Goal: Task Accomplishment & Management: Manage account settings

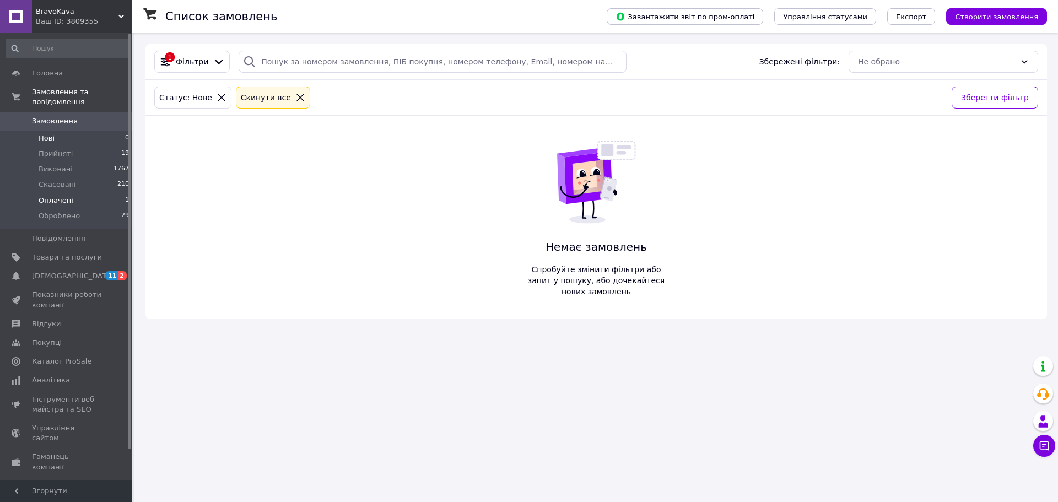
click at [56, 196] on span "Оплачені" at bounding box center [56, 201] width 35 height 10
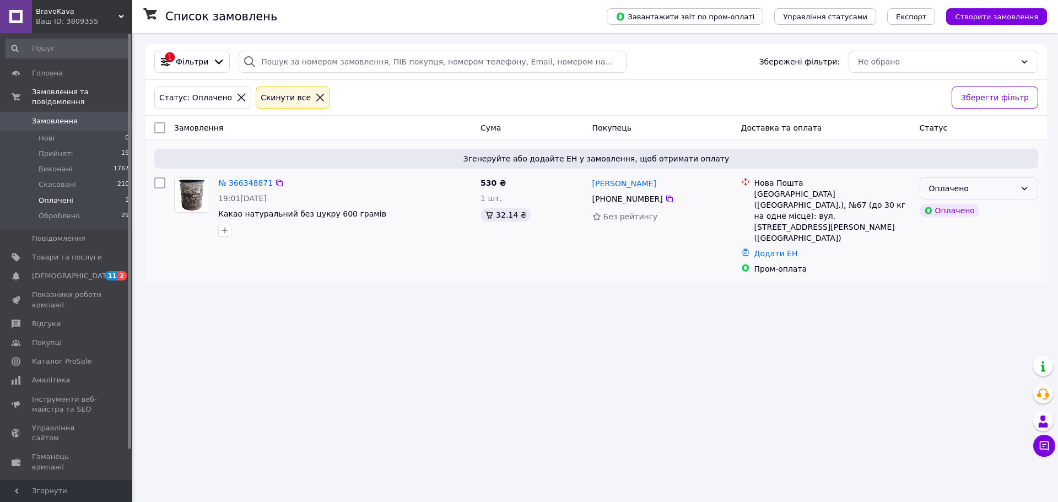
click at [1024, 191] on icon at bounding box center [1024, 188] width 9 height 9
click at [1016, 216] on li "Прийнято" at bounding box center [978, 213] width 117 height 20
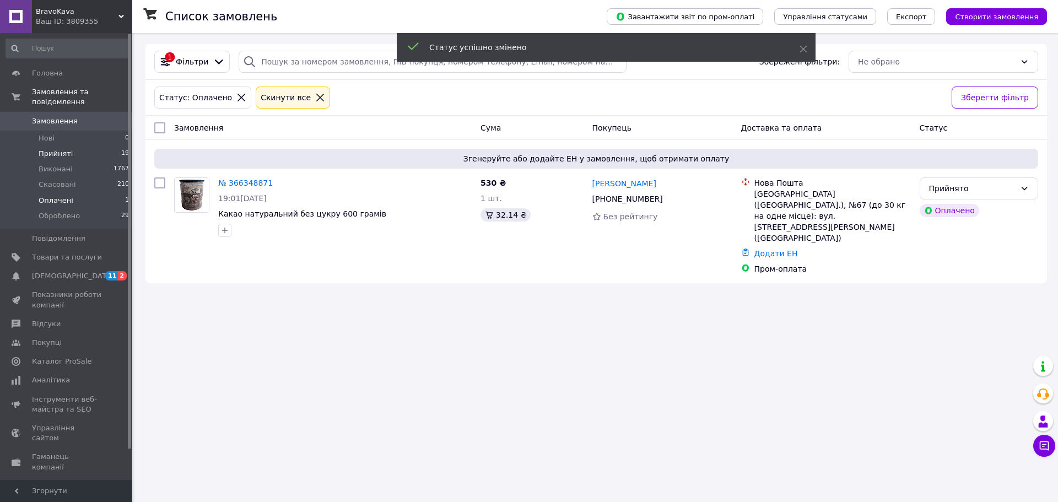
click at [46, 149] on span "Прийняті" at bounding box center [56, 154] width 34 height 10
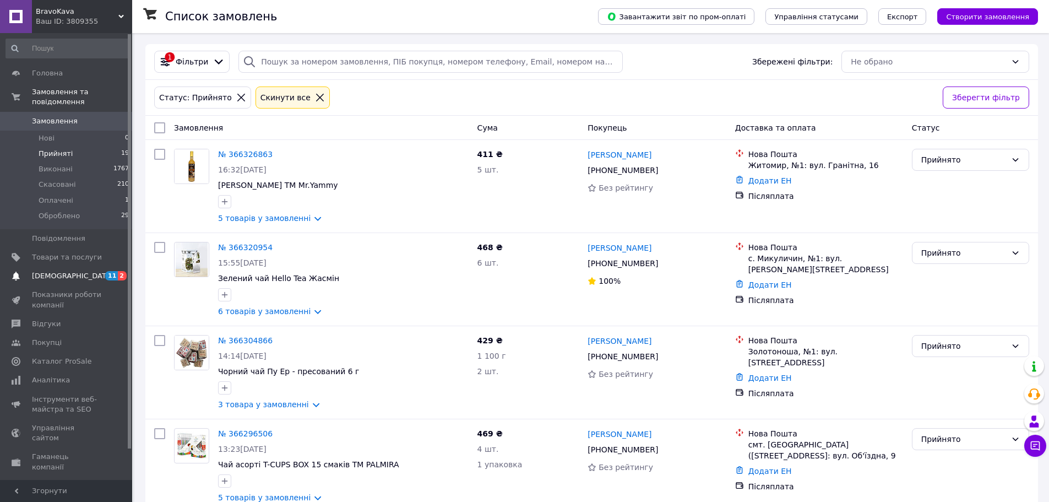
click at [66, 271] on span "[DEMOGRAPHIC_DATA]" at bounding box center [73, 276] width 82 height 10
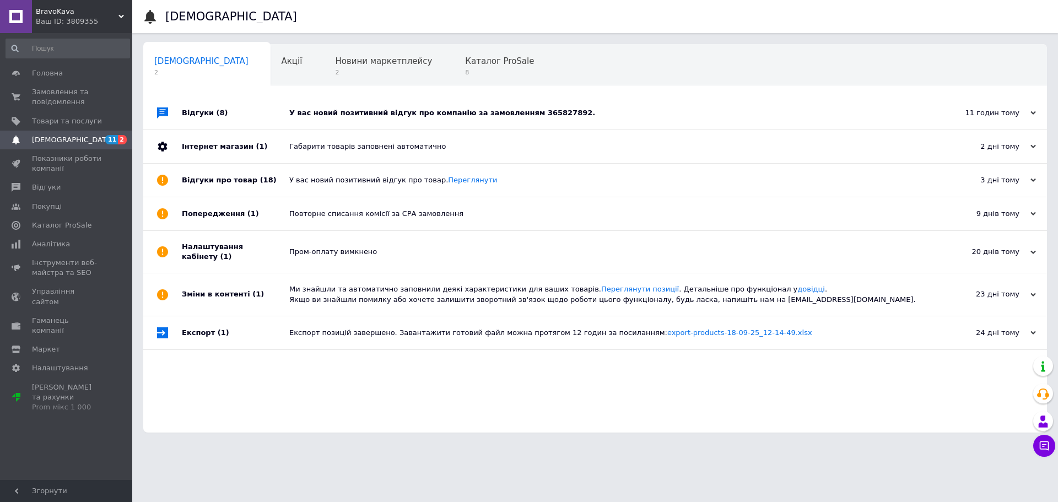
click at [430, 116] on div "У вас новий позитивний відгук про компанію за замовленням 365827892." at bounding box center [607, 113] width 636 height 10
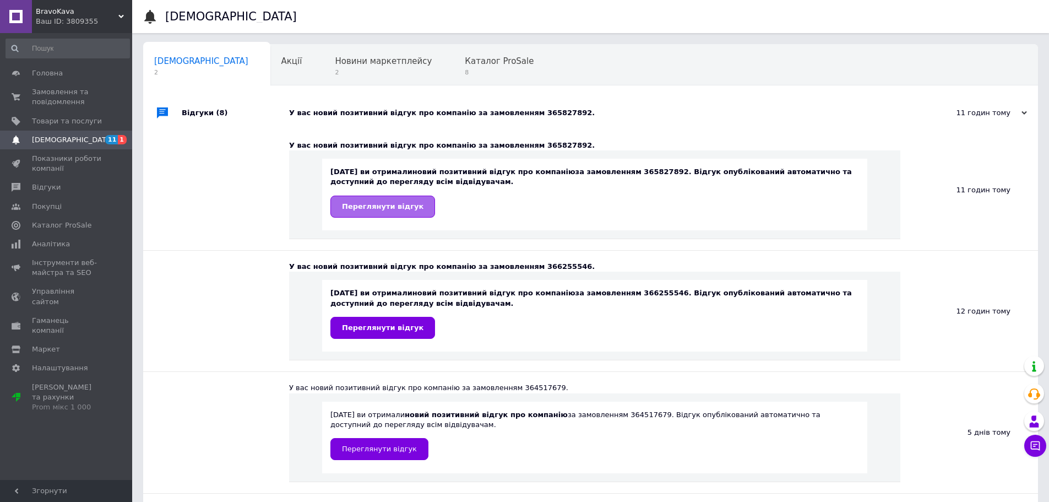
click at [372, 212] on link "Переглянути відгук" at bounding box center [383, 207] width 105 height 22
click at [47, 93] on span "Замовлення та повідомлення" at bounding box center [67, 97] width 70 height 20
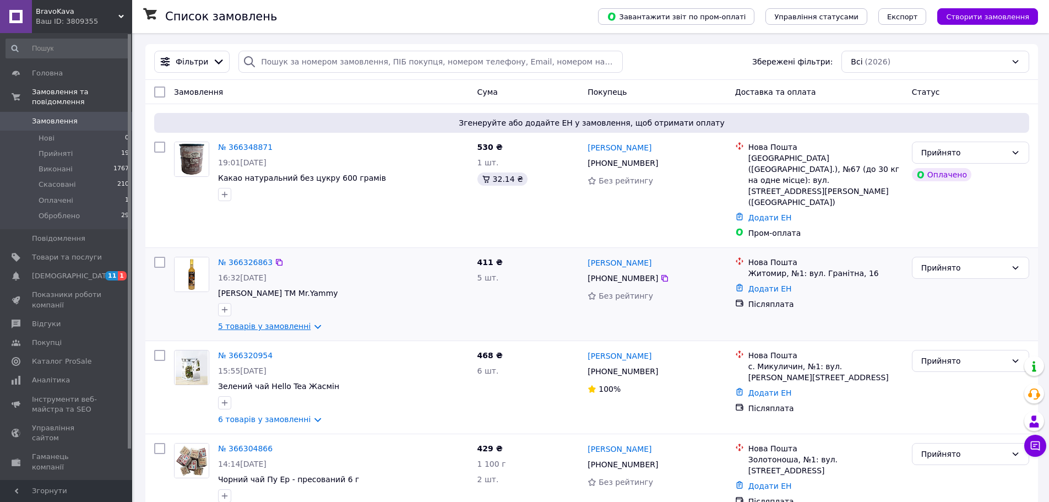
click at [248, 322] on link "5 товарів у замовленні" at bounding box center [264, 326] width 93 height 9
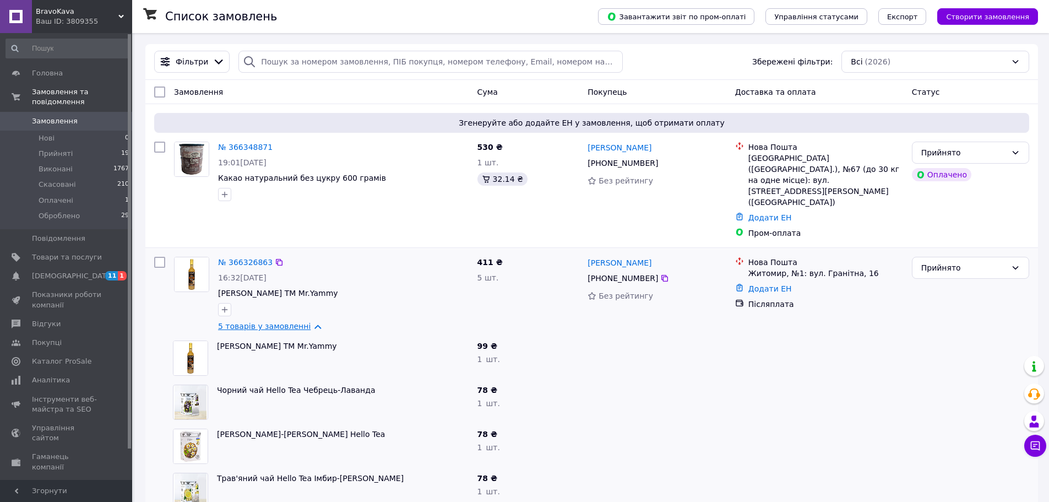
click at [240, 322] on link "5 товарів у замовленні" at bounding box center [264, 326] width 93 height 9
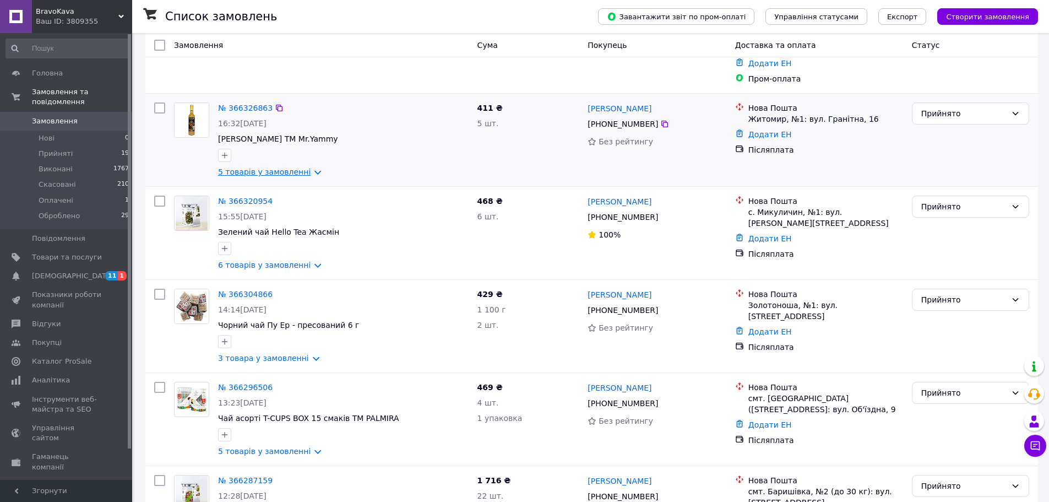
scroll to position [220, 0]
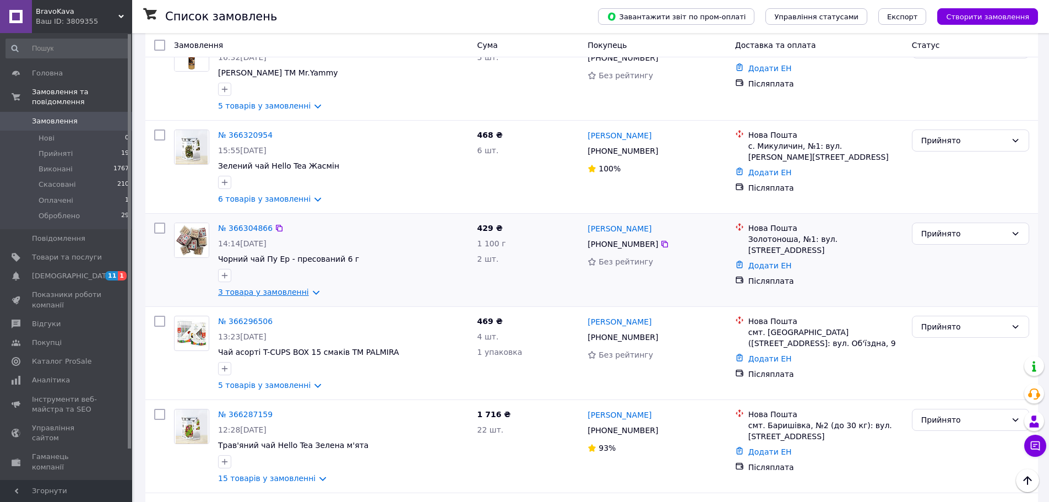
click at [250, 288] on link "3 товара у замовленні" at bounding box center [263, 292] width 91 height 9
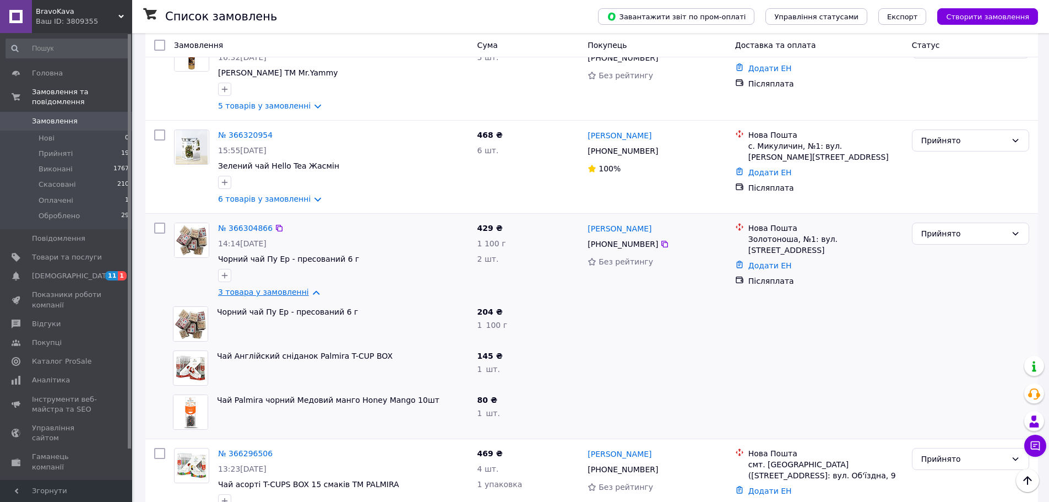
click at [250, 288] on link "3 товара у замовленні" at bounding box center [263, 292] width 91 height 9
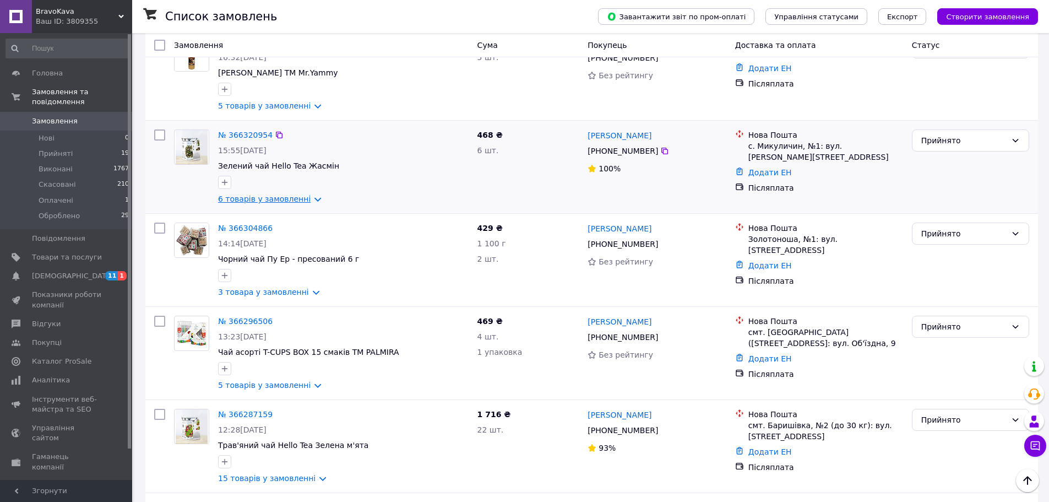
click at [275, 194] on link "6 товарів у замовленні" at bounding box center [264, 198] width 93 height 9
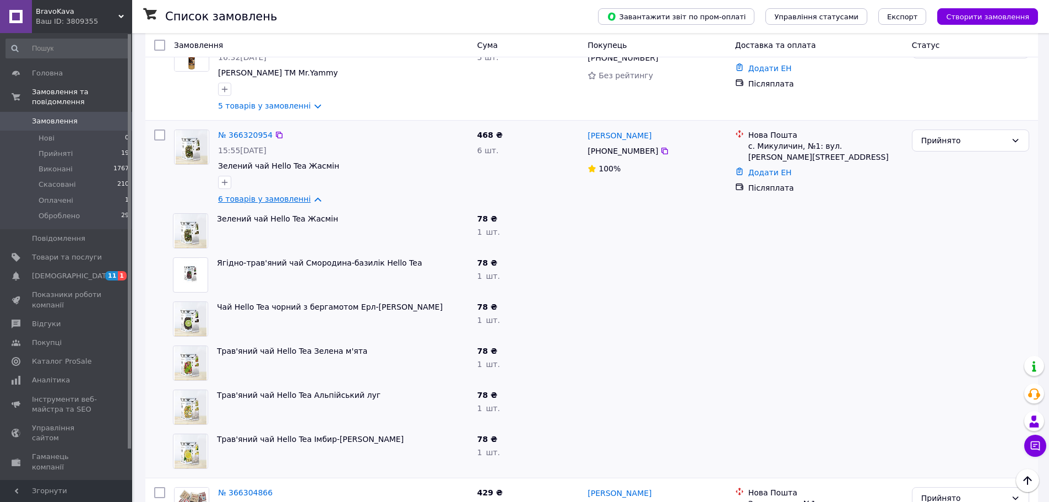
click at [266, 194] on link "6 товарів у замовленні" at bounding box center [264, 198] width 93 height 9
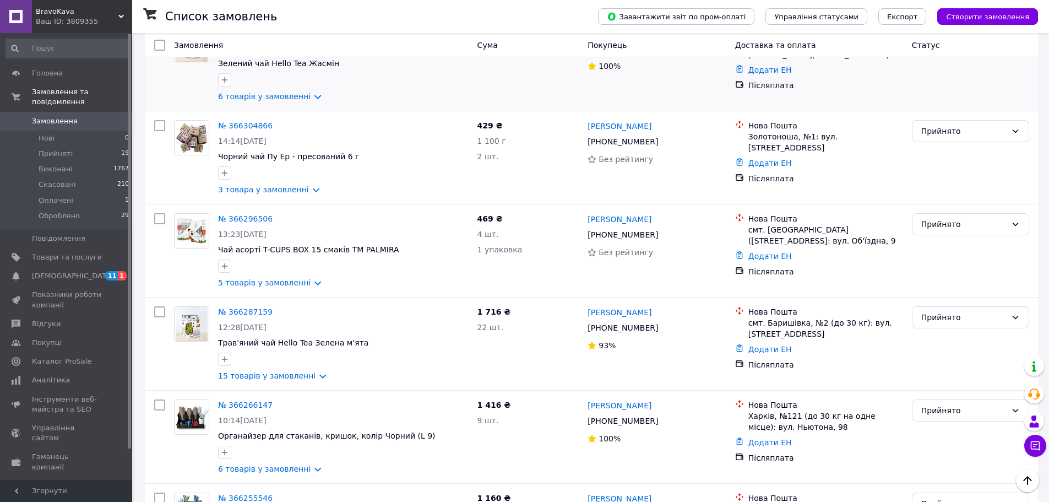
scroll to position [331, 0]
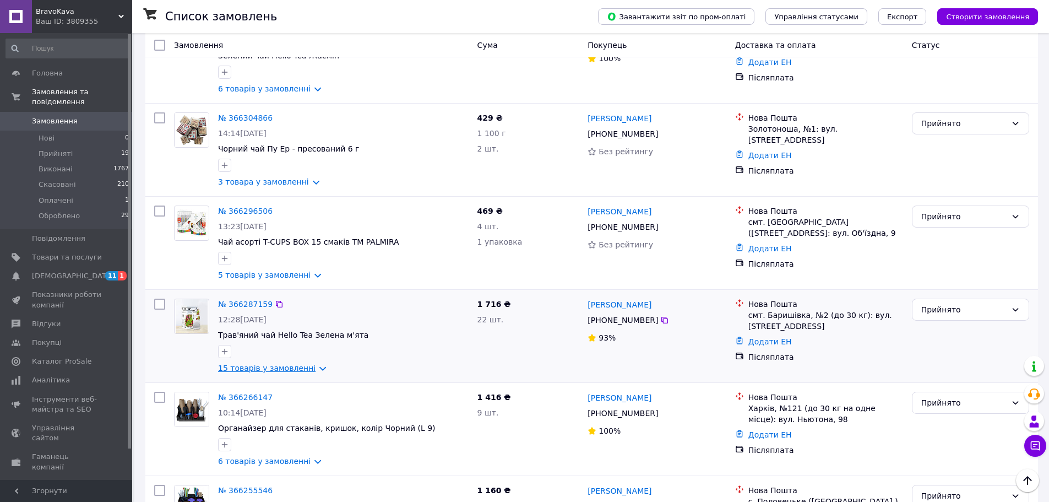
click at [246, 364] on link "15 товарів у замовленні" at bounding box center [267, 368] width 98 height 9
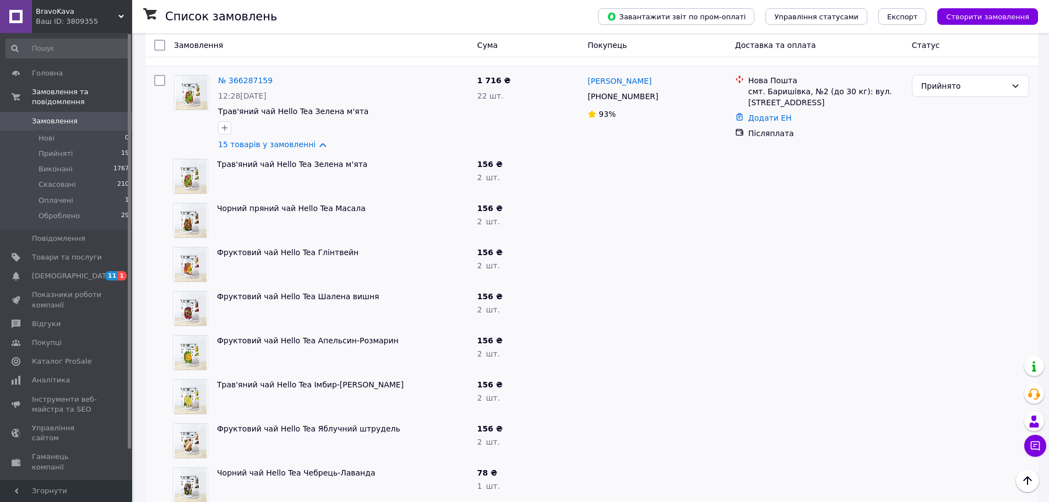
scroll to position [551, 0]
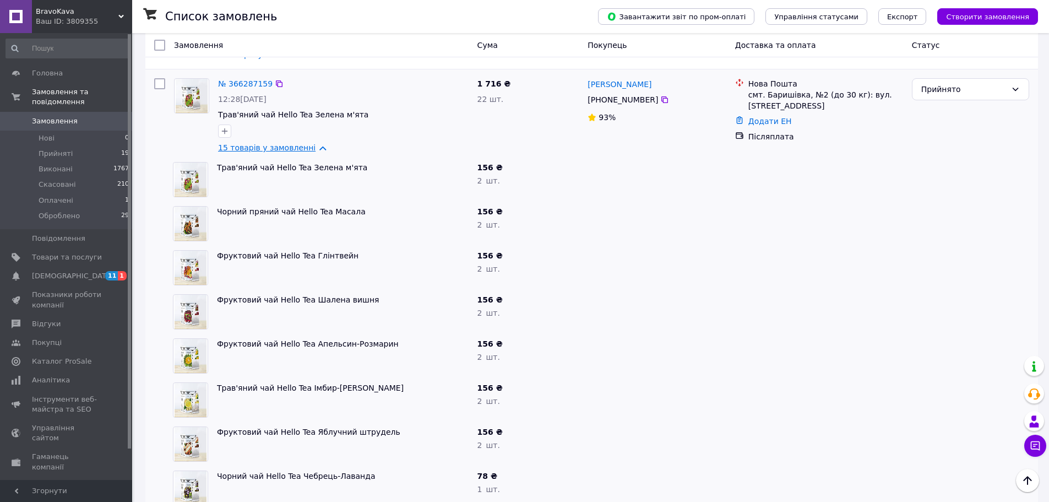
click at [274, 143] on link "15 товарів у замовленні" at bounding box center [267, 147] width 98 height 9
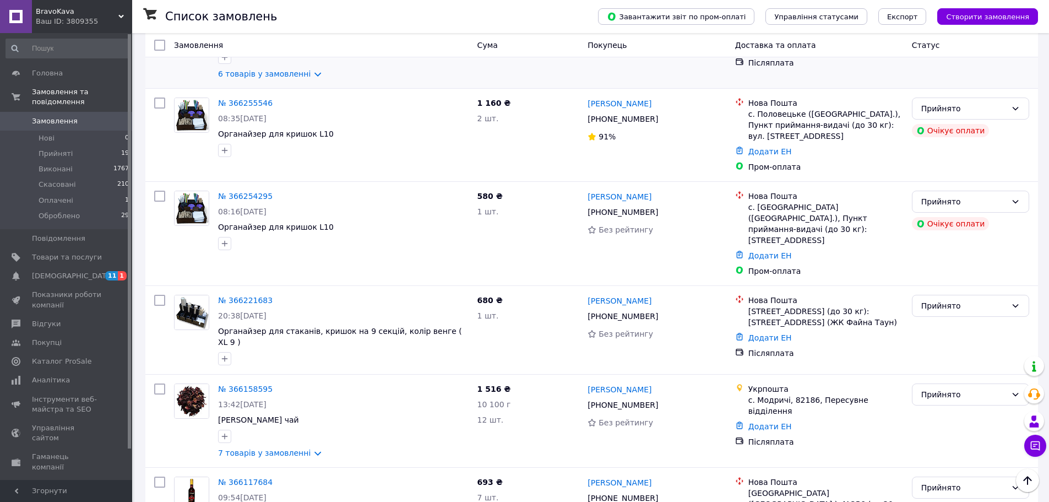
scroll to position [771, 0]
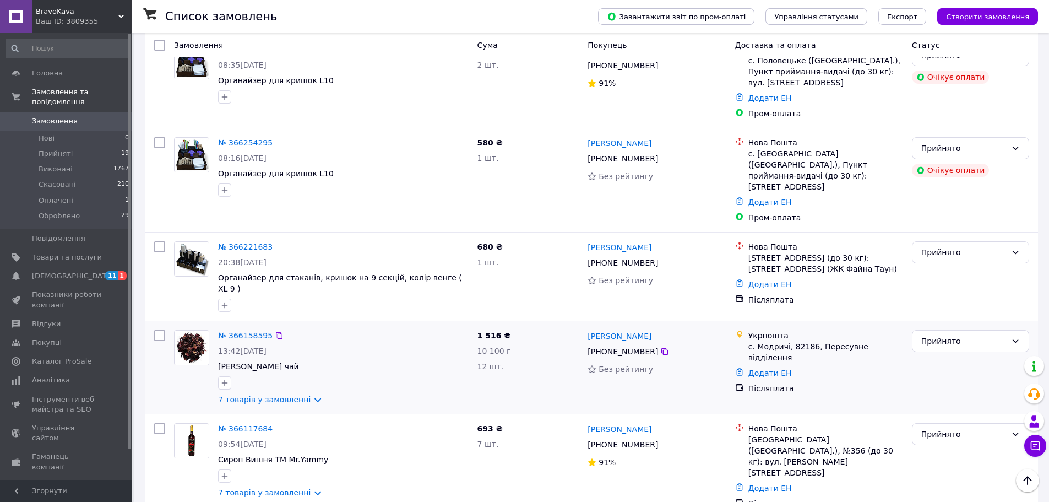
click at [253, 395] on link "7 товарів у замовленні" at bounding box center [264, 399] width 93 height 9
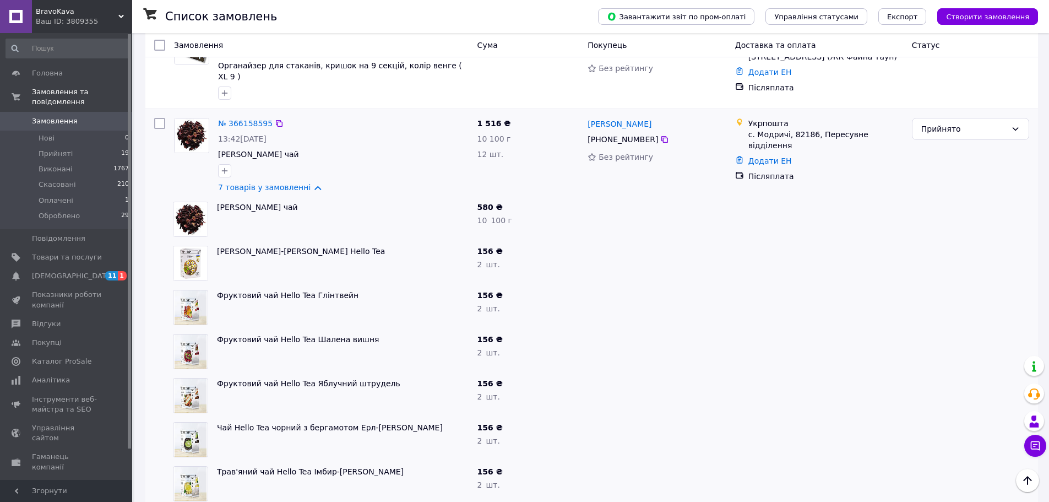
scroll to position [992, 0]
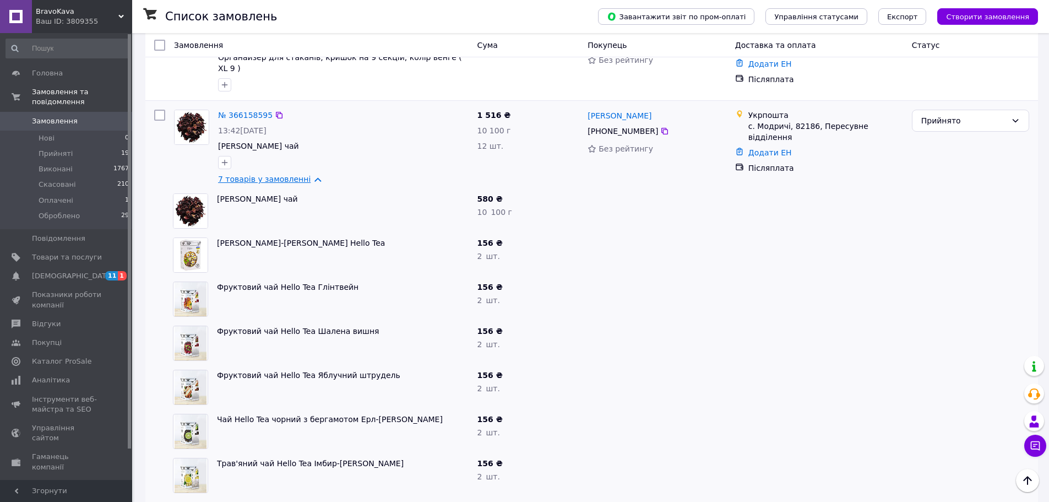
click at [233, 175] on link "7 товарів у замовленні" at bounding box center [264, 179] width 93 height 9
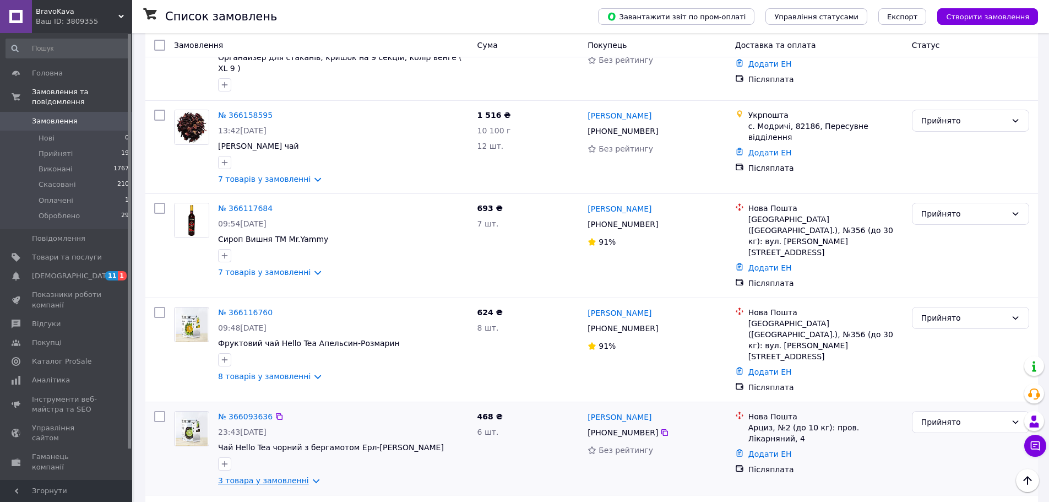
click at [262, 476] on link "3 товара у замовленні" at bounding box center [263, 480] width 91 height 9
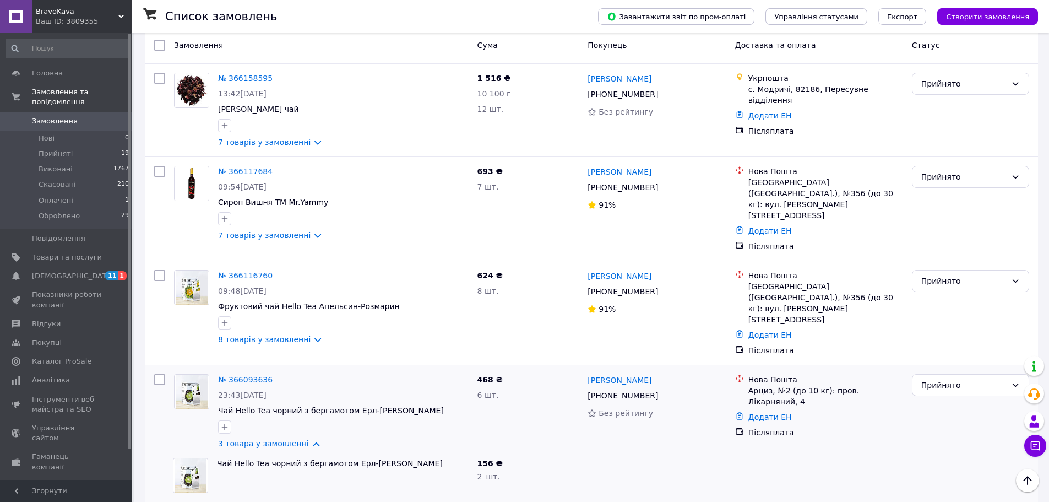
scroll to position [1212, 0]
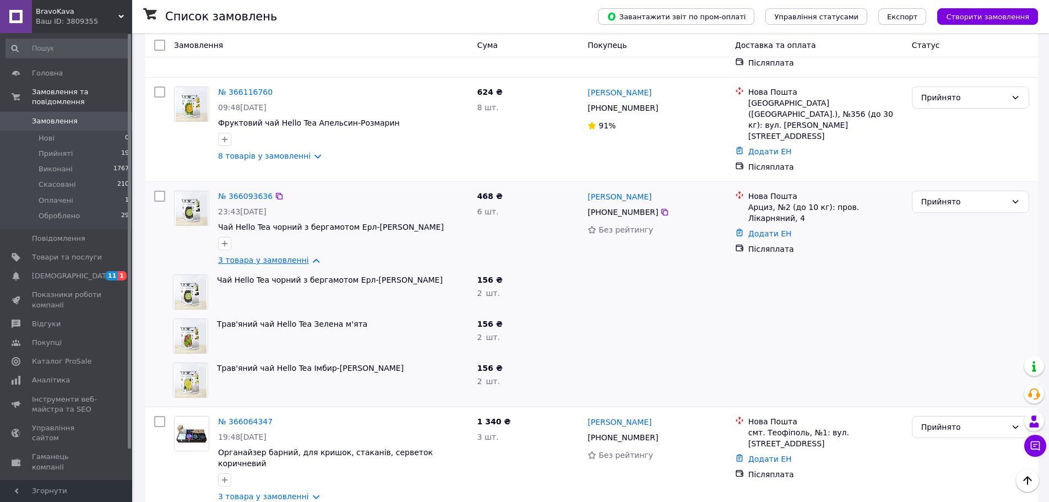
click at [238, 256] on link "3 товара у замовленні" at bounding box center [263, 260] width 91 height 9
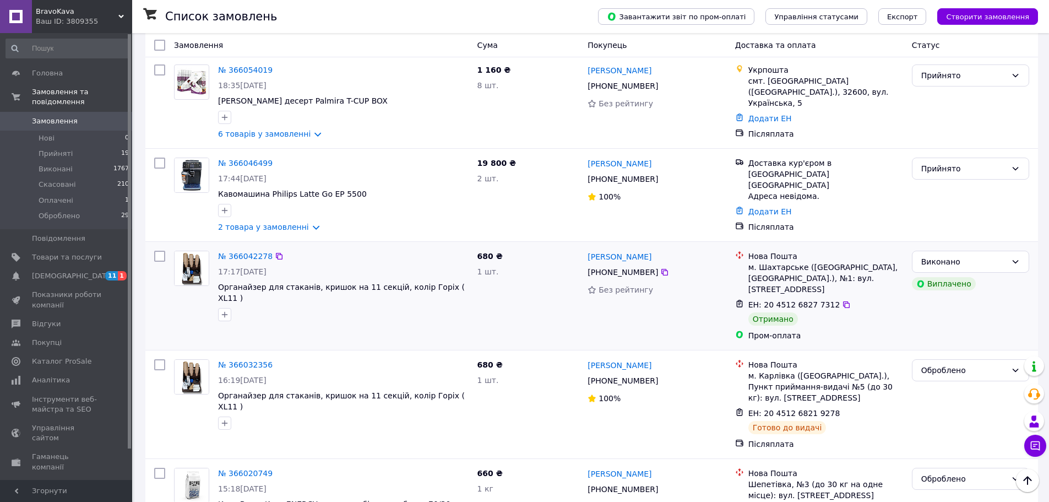
scroll to position [1540, 0]
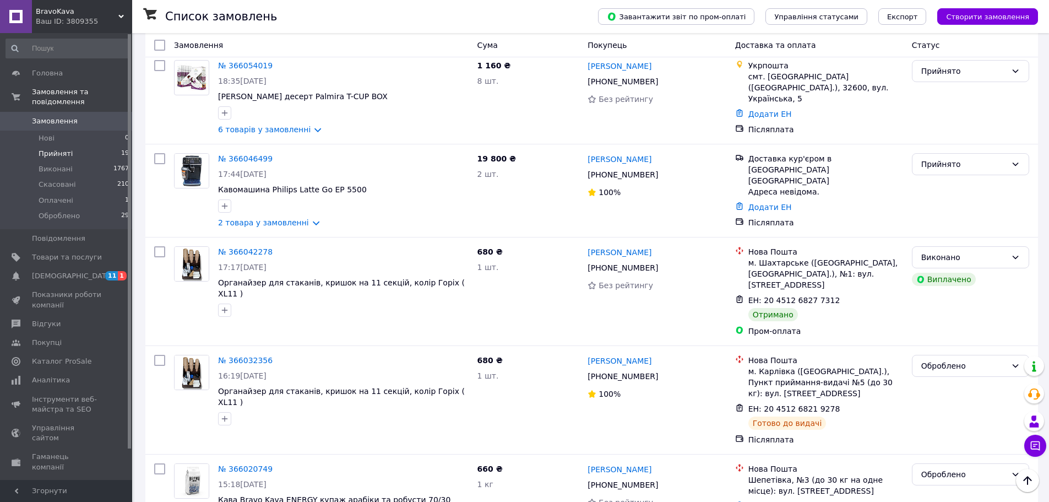
click at [54, 149] on span "Прийняті" at bounding box center [56, 154] width 34 height 10
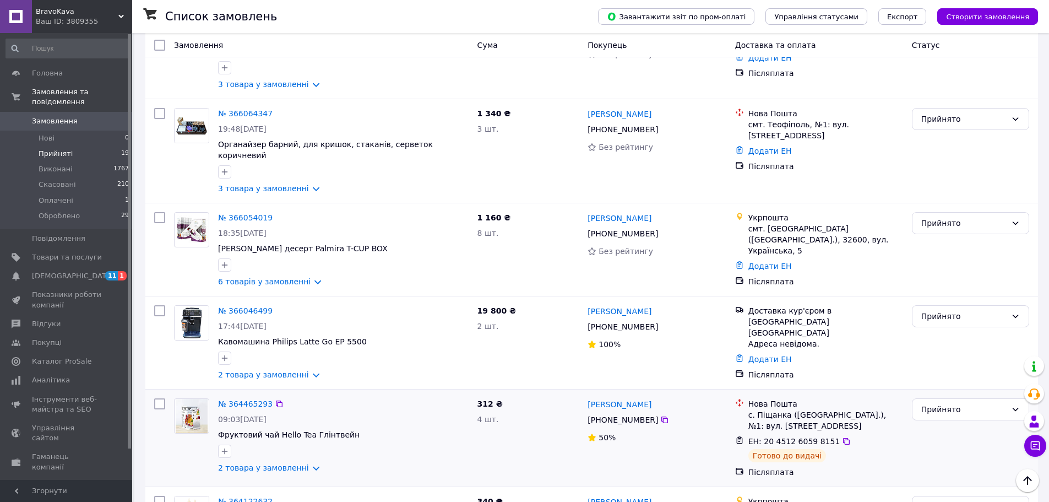
scroll to position [1420, 0]
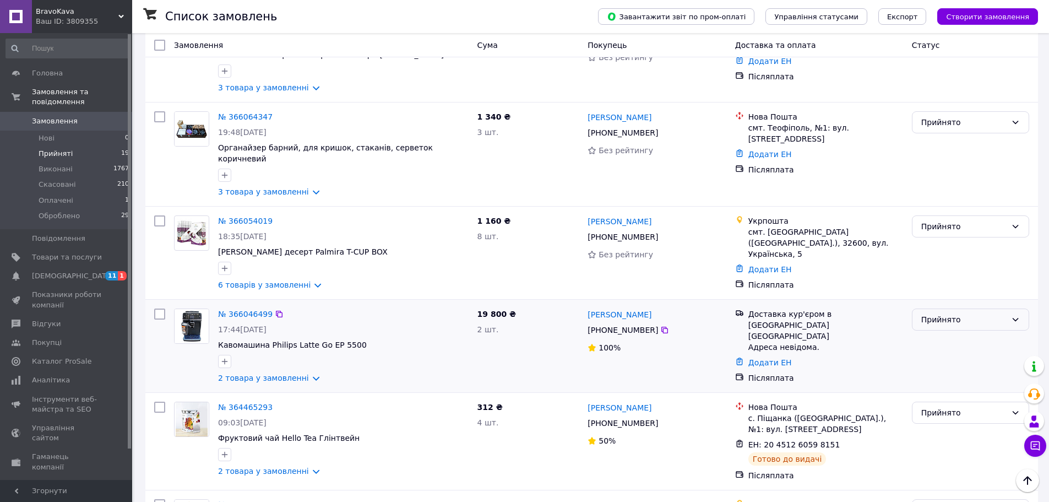
click at [955, 313] on div "Прийнято" at bounding box center [964, 319] width 85 height 12
click at [956, 264] on li "Виконано" at bounding box center [971, 263] width 116 height 20
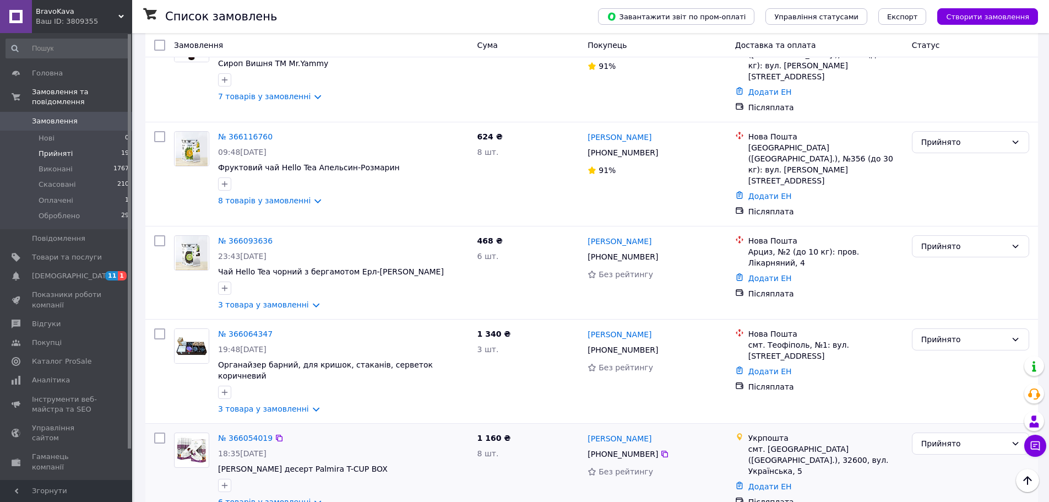
scroll to position [1200, 0]
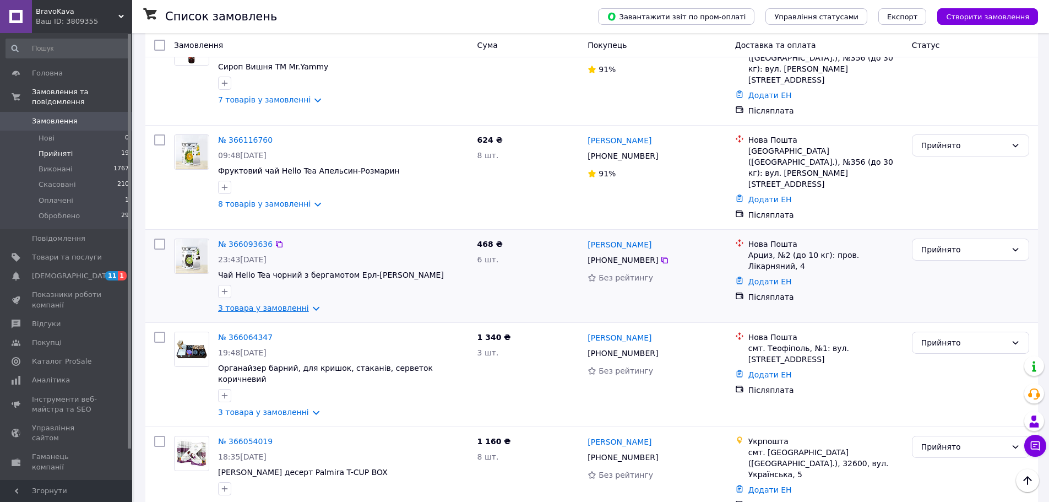
click at [252, 304] on link "3 товара у замовленні" at bounding box center [263, 308] width 91 height 9
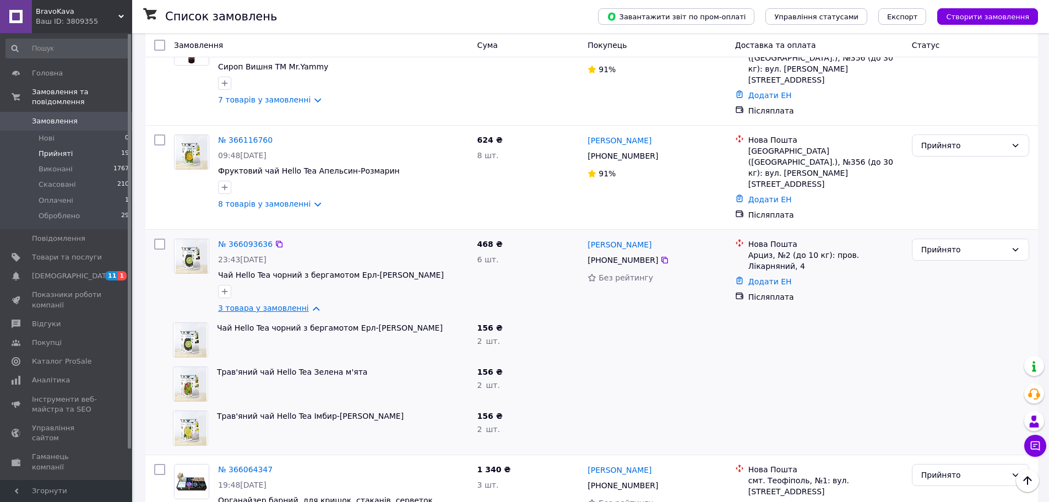
click at [252, 304] on link "3 товара у замовленні" at bounding box center [263, 308] width 91 height 9
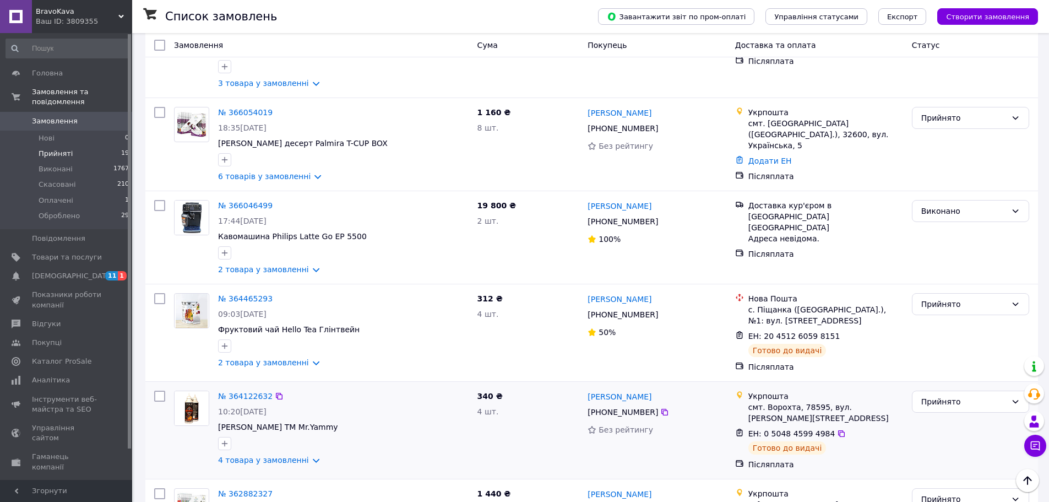
scroll to position [1530, 0]
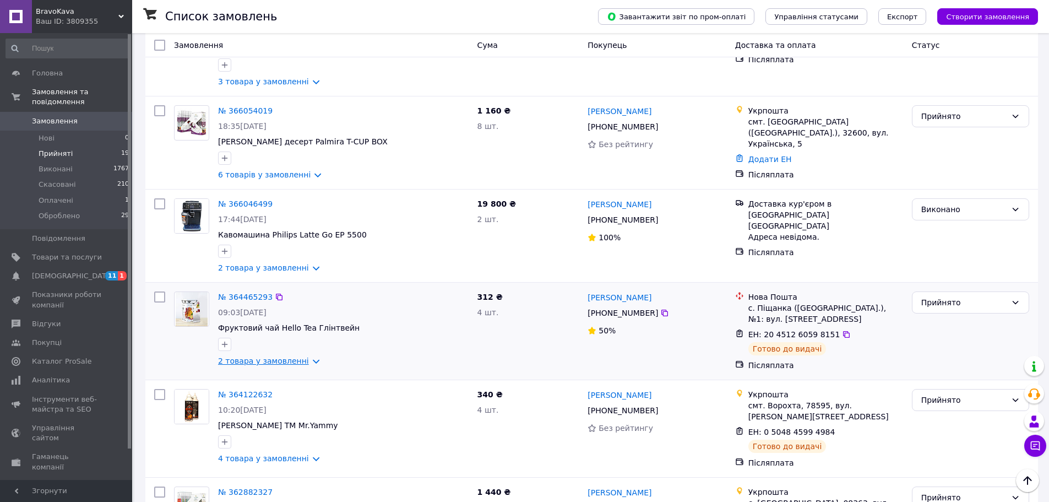
click at [275, 356] on link "2 товара у замовленні" at bounding box center [263, 360] width 91 height 9
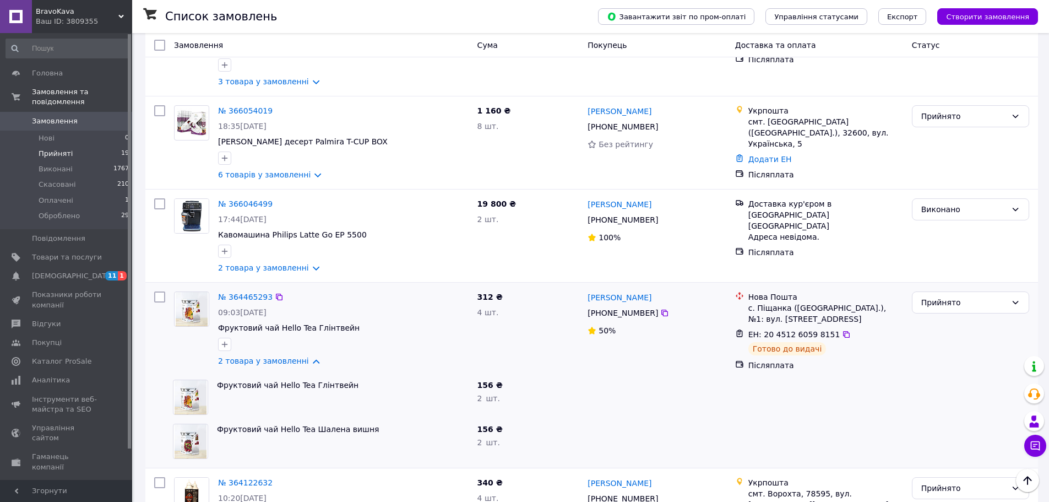
click at [257, 287] on div "№ 364465293 09:03[DATE] Фруктовий чай Hello Tea Глінтвейн 2 товара у замовленні" at bounding box center [343, 329] width 259 height 84
click at [258, 356] on link "2 товара у замовленні" at bounding box center [263, 360] width 91 height 9
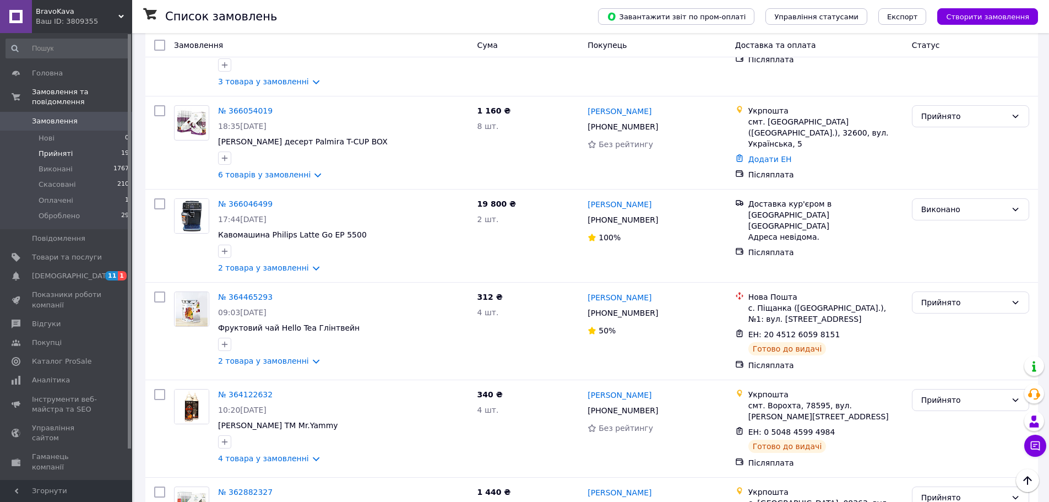
click at [45, 149] on span "Прийняті" at bounding box center [56, 154] width 34 height 10
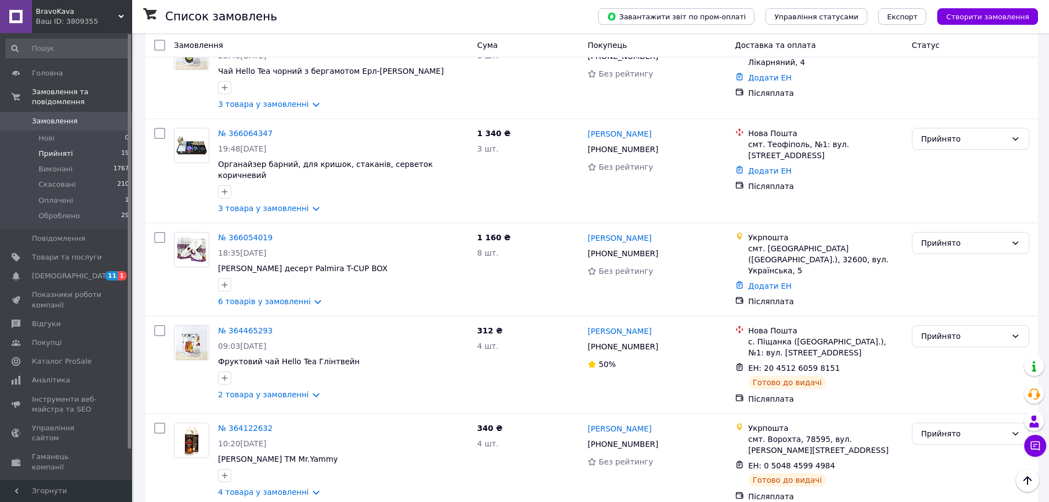
scroll to position [1437, 0]
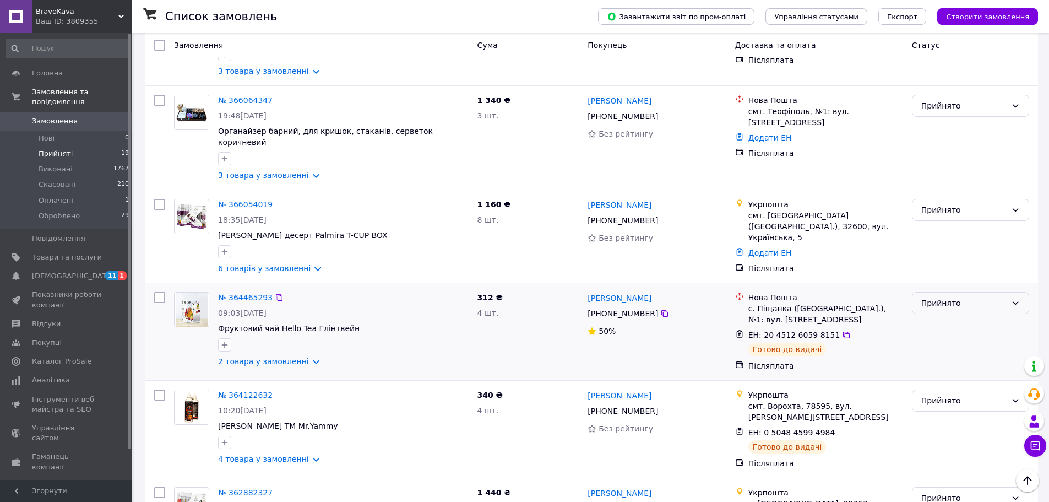
click at [961, 297] on div "Прийнято" at bounding box center [964, 303] width 85 height 12
click at [939, 266] on li "Скасовано" at bounding box center [971, 267] width 116 height 20
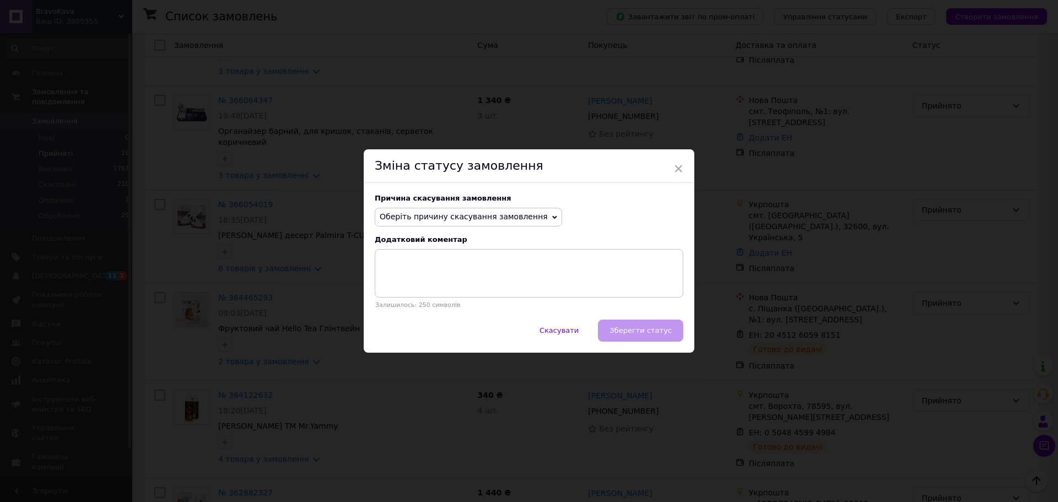
click at [503, 216] on span "Оберіть причину скасування замовлення" at bounding box center [464, 216] width 168 height 9
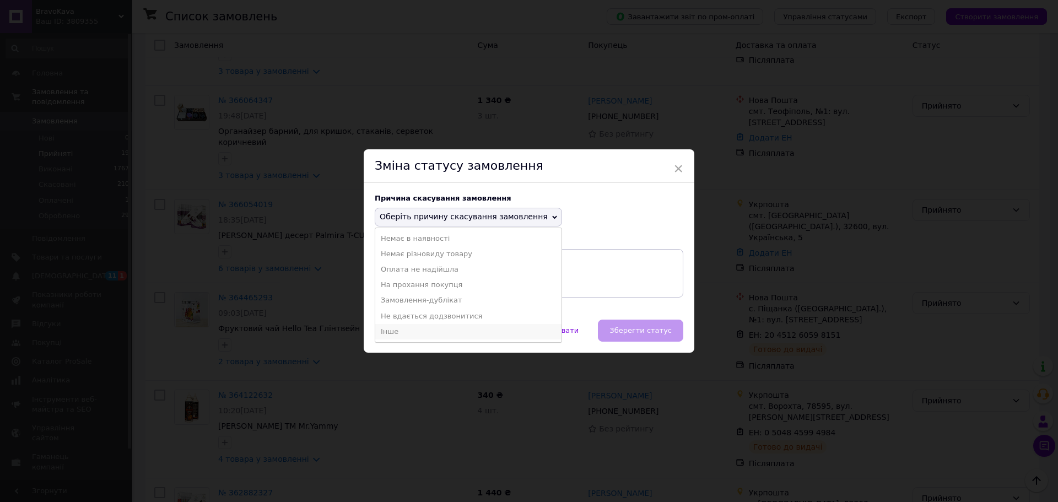
click at [400, 332] on li "Інше" at bounding box center [468, 331] width 186 height 15
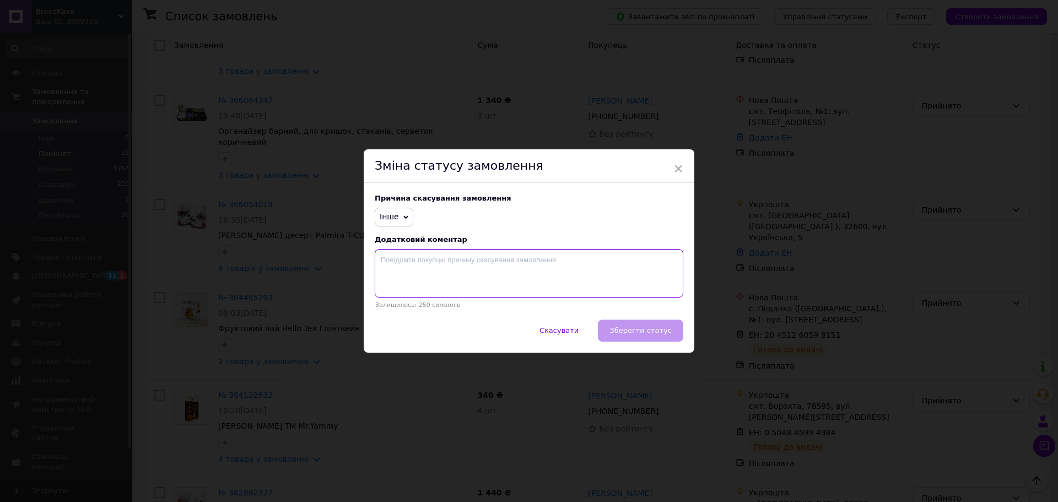
click at [415, 265] on textarea at bounding box center [529, 273] width 308 height 48
type textarea "не забрав замовлення"
click at [657, 334] on span "Зберегти статус" at bounding box center [640, 330] width 62 height 8
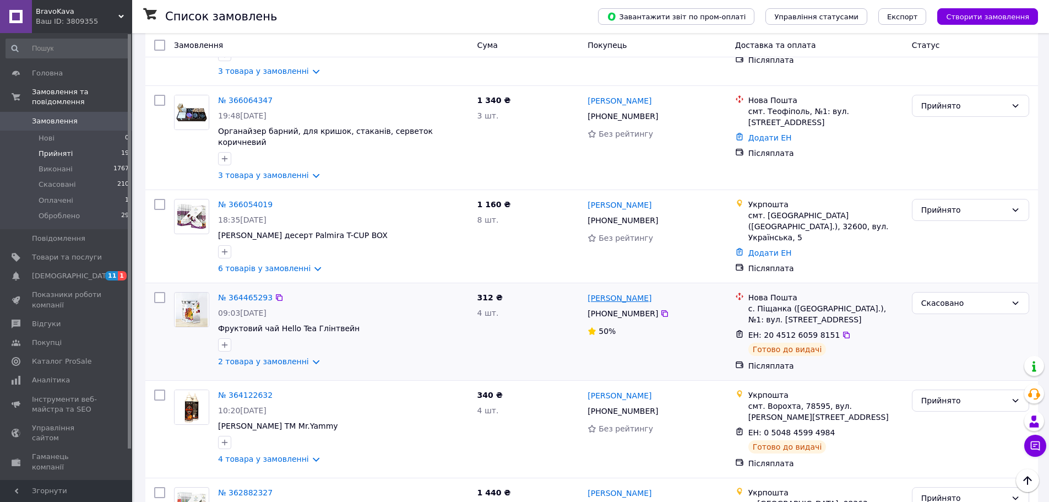
click at [608, 293] on link "[PERSON_NAME]" at bounding box center [620, 298] width 64 height 11
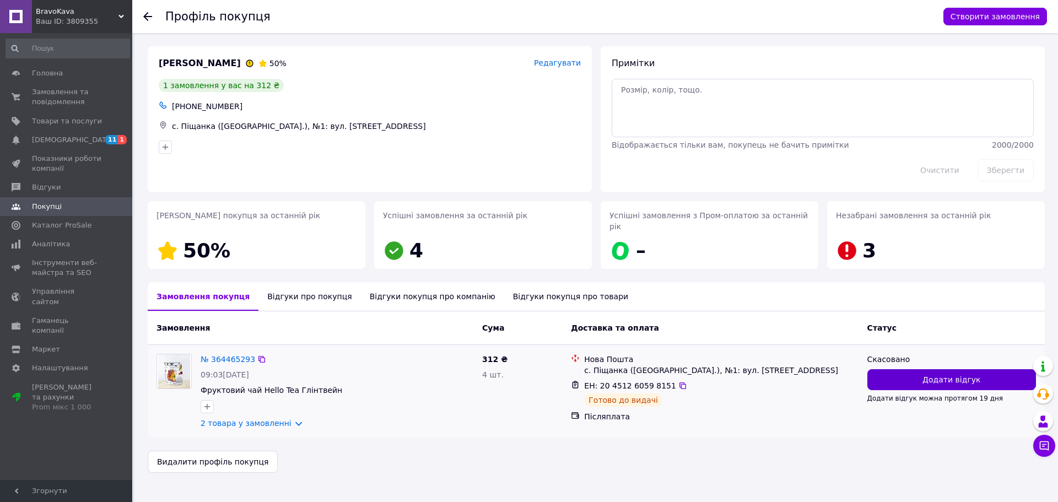
click at [895, 369] on button "Додати відгук" at bounding box center [951, 379] width 169 height 21
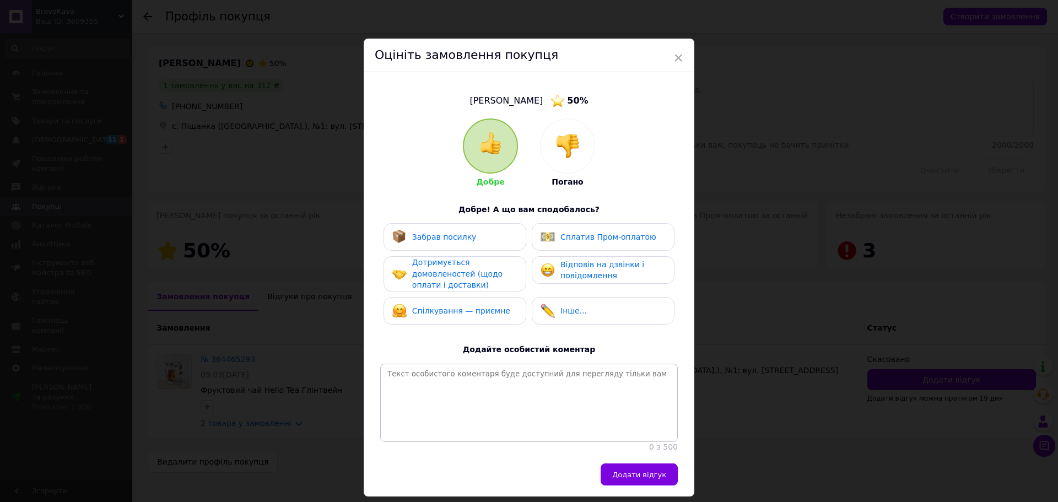
click at [571, 138] on img at bounding box center [567, 146] width 24 height 24
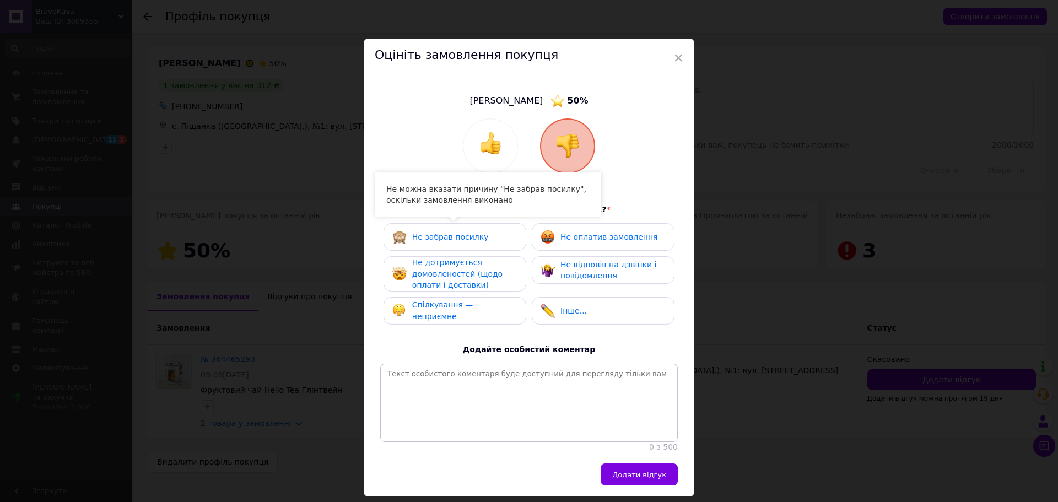
click at [428, 235] on span "Не забрав посилку" at bounding box center [450, 236] width 77 height 9
click at [427, 270] on span "Не дотримується домовленостей (щодо оплати і доставки)" at bounding box center [457, 273] width 90 height 31
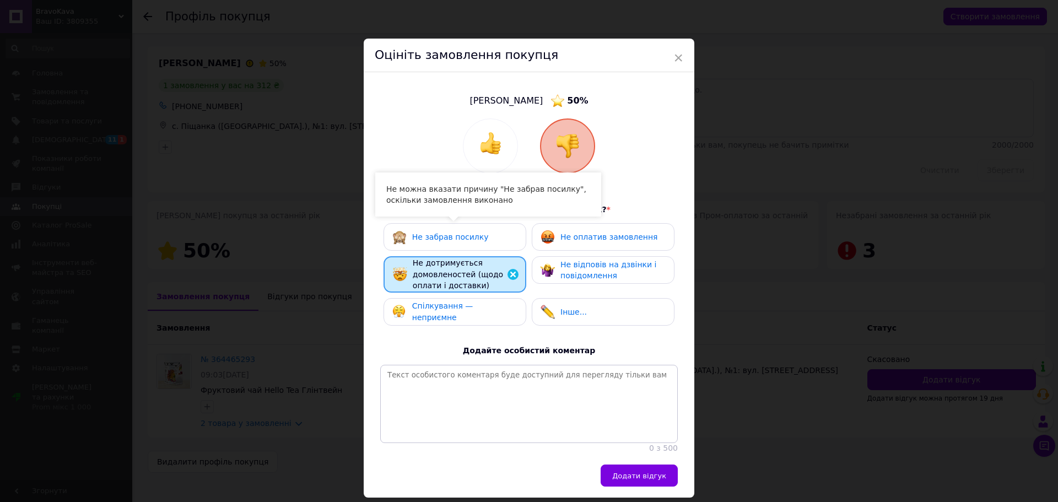
click at [435, 241] on span "Не забрав посилку" at bounding box center [450, 236] width 77 height 9
click at [440, 241] on span "Не забрав посилку" at bounding box center [450, 236] width 77 height 9
click at [570, 313] on span "Інше..." at bounding box center [573, 311] width 26 height 9
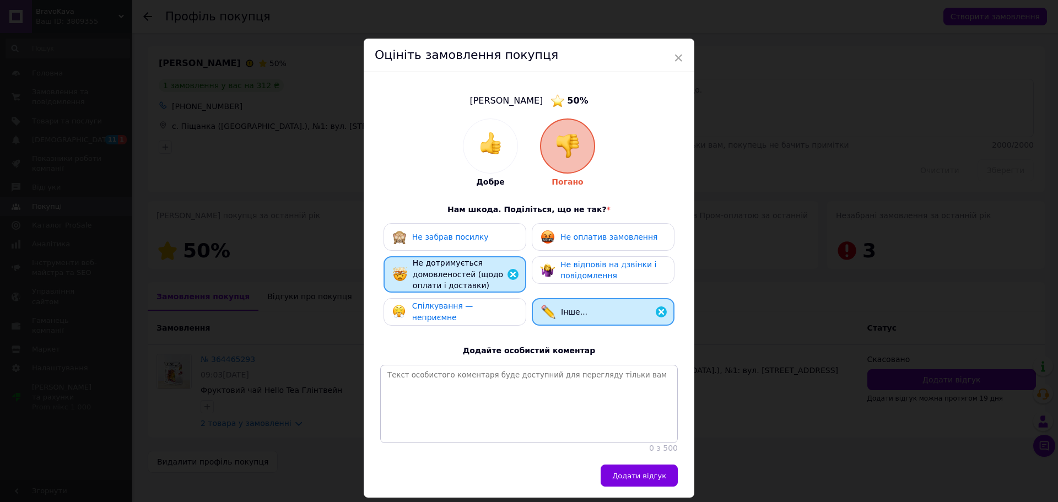
click at [577, 272] on span "Не відповів на дзвінки і повідомлення" at bounding box center [608, 270] width 96 height 20
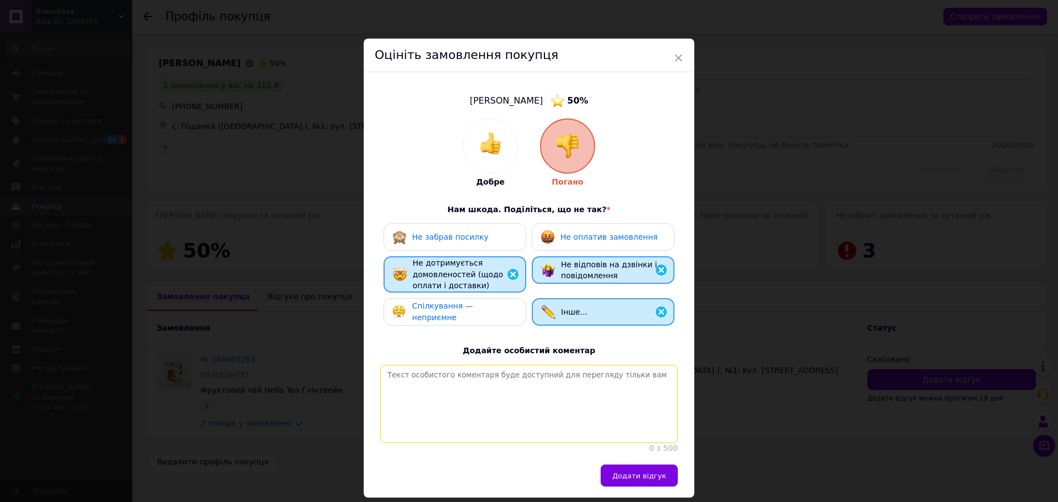
click at [447, 377] on textarea at bounding box center [528, 404] width 297 height 78
type textarea "н"
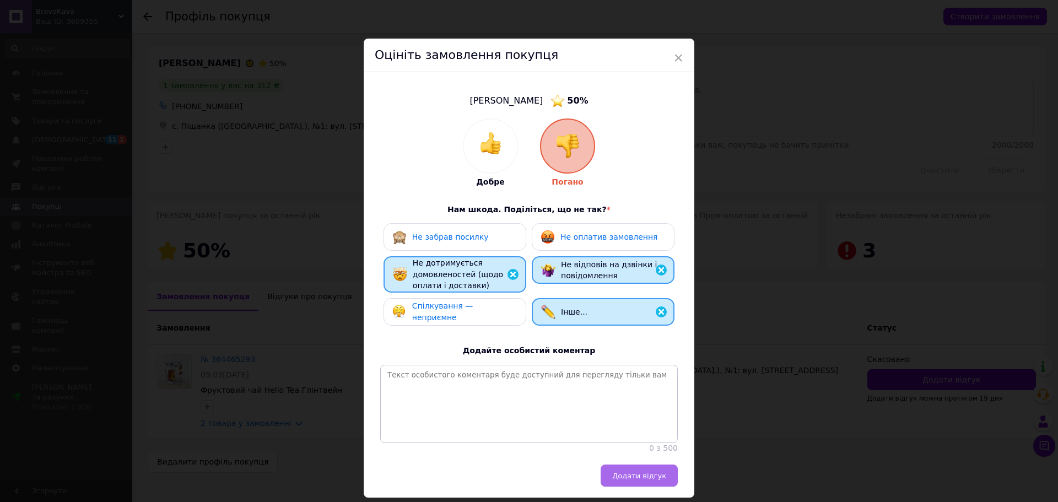
click at [631, 480] on span "Додати відгук" at bounding box center [639, 476] width 54 height 8
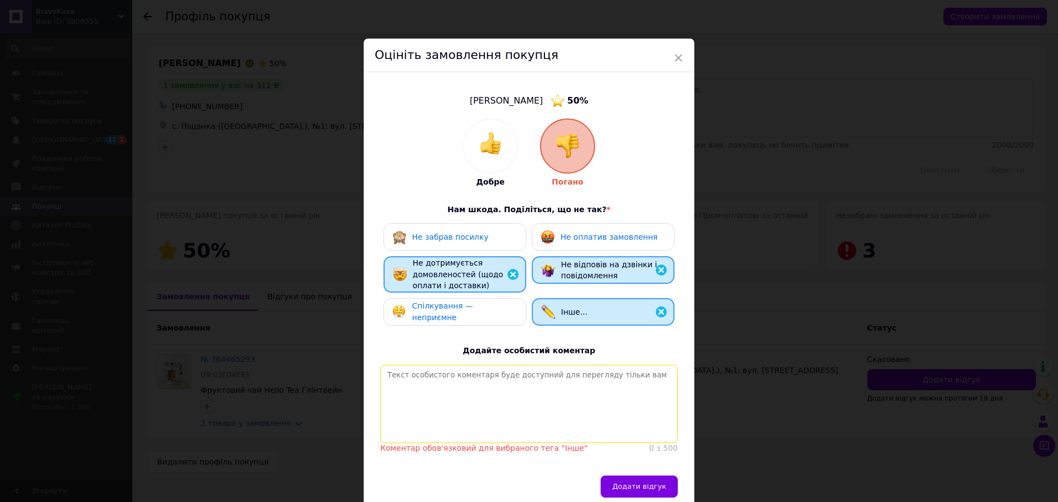
click at [453, 382] on textarea at bounding box center [528, 404] width 297 height 78
type textarea "не забрав замовлення, не оплатив повернення"
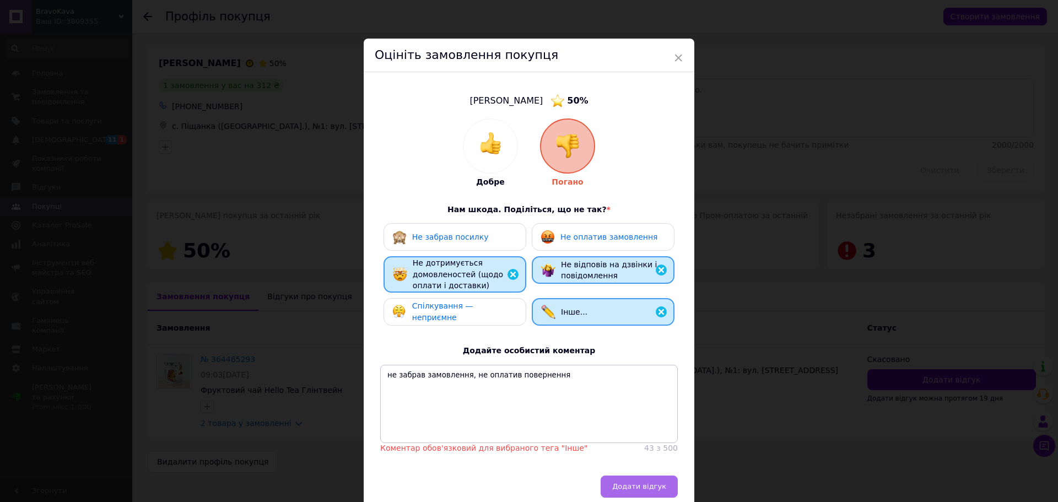
click at [635, 490] on span "Додати відгук" at bounding box center [639, 486] width 54 height 8
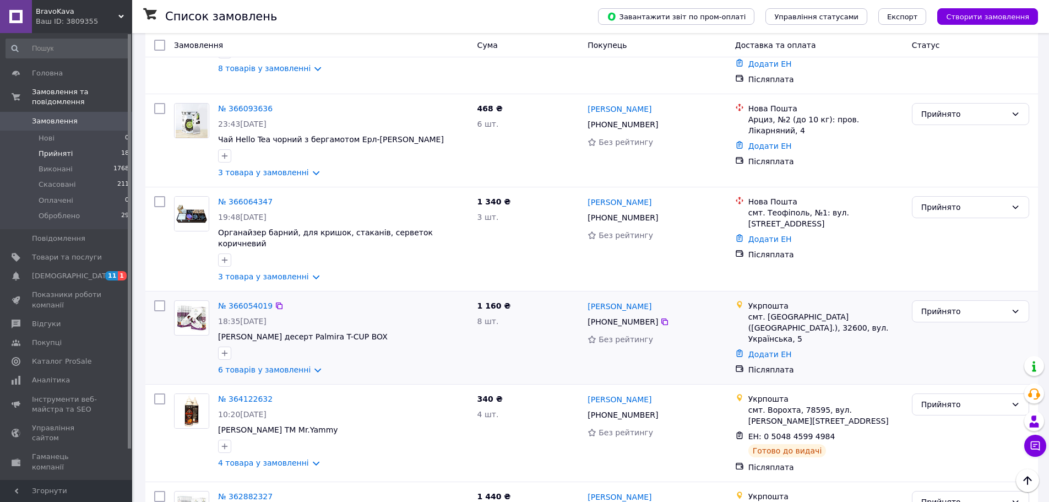
scroll to position [1339, 0]
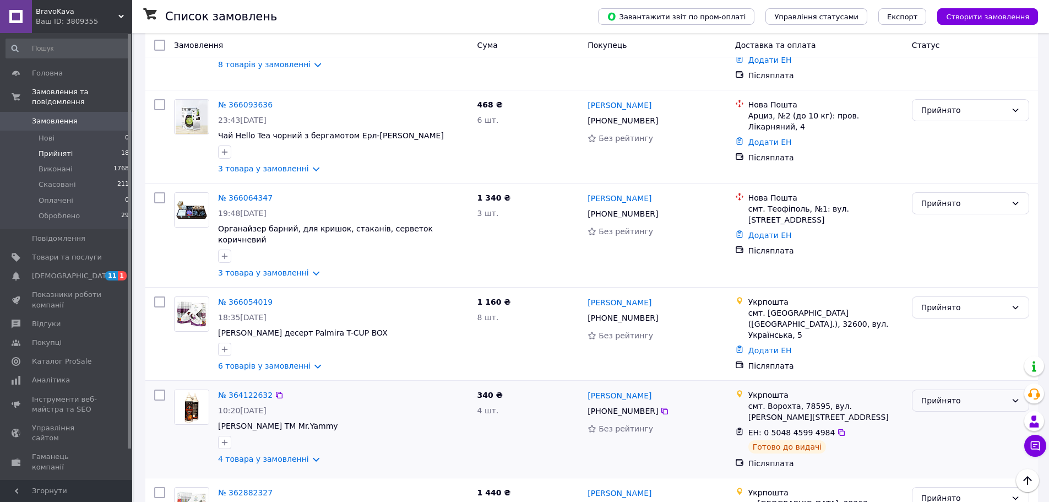
click at [965, 394] on div "Прийнято" at bounding box center [964, 400] width 85 height 12
click at [970, 397] on li "Оброблено" at bounding box center [971, 404] width 116 height 20
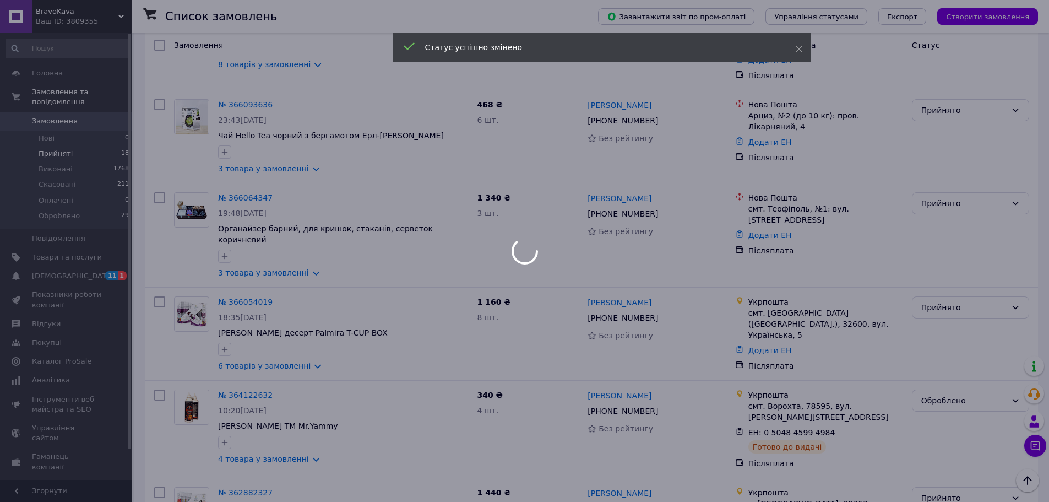
click at [955, 423] on div at bounding box center [524, 251] width 1049 height 502
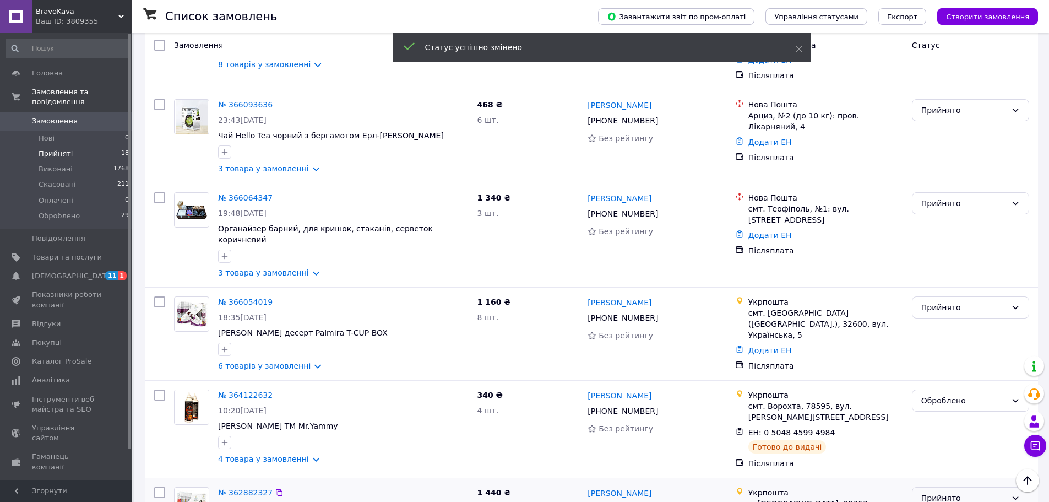
click at [955, 492] on div "Прийнято" at bounding box center [964, 498] width 85 height 12
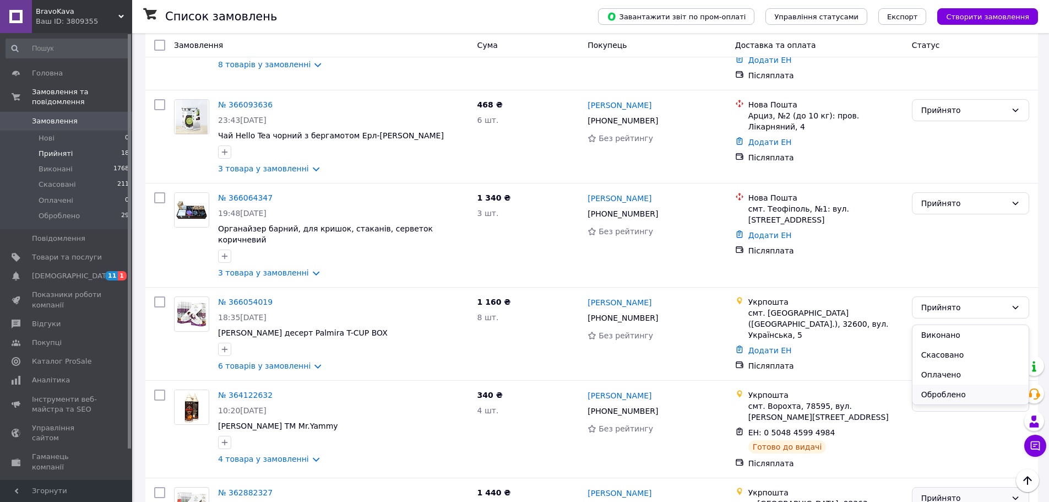
click at [934, 390] on li "Оброблено" at bounding box center [971, 395] width 116 height 20
click at [290, 454] on link "4 товара у замовленні" at bounding box center [263, 458] width 91 height 9
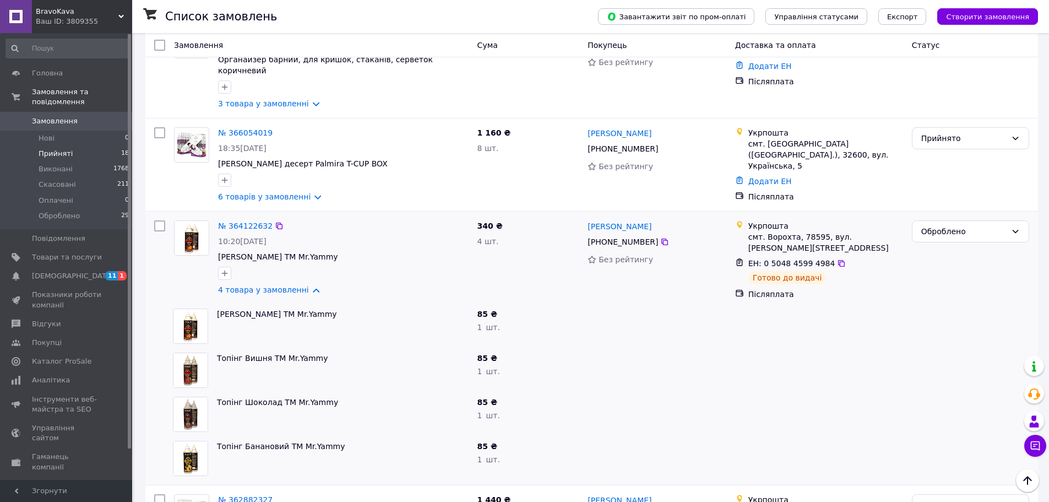
scroll to position [1515, 0]
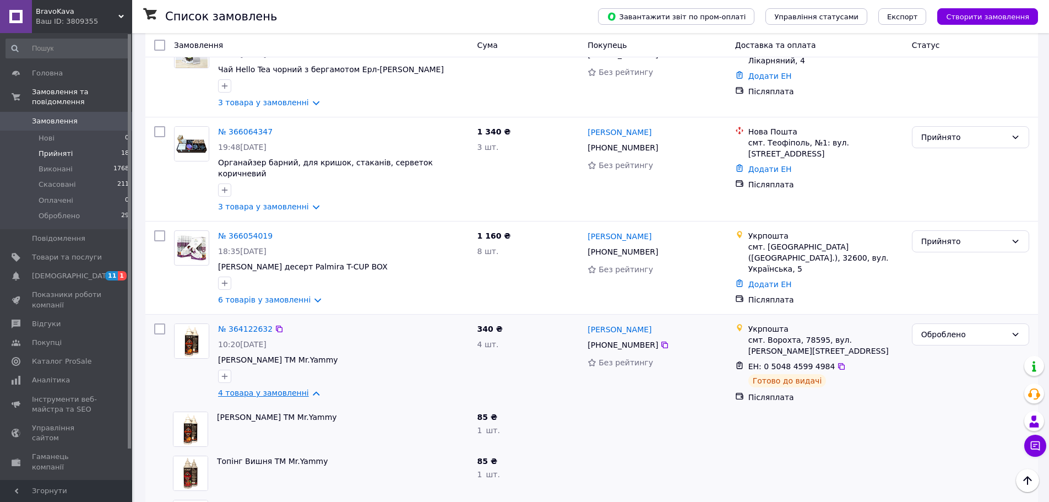
click at [285, 388] on link "4 товара у замовленні" at bounding box center [263, 392] width 91 height 9
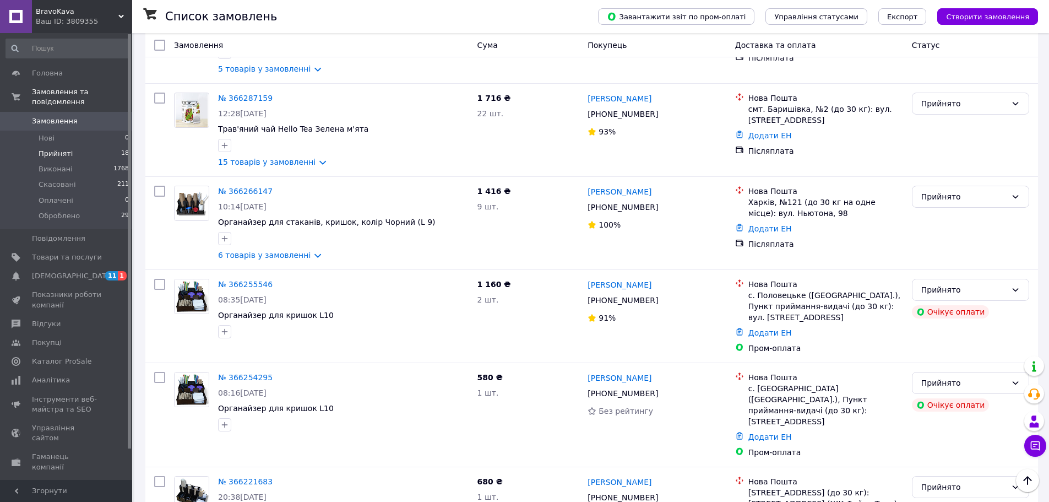
scroll to position [568, 0]
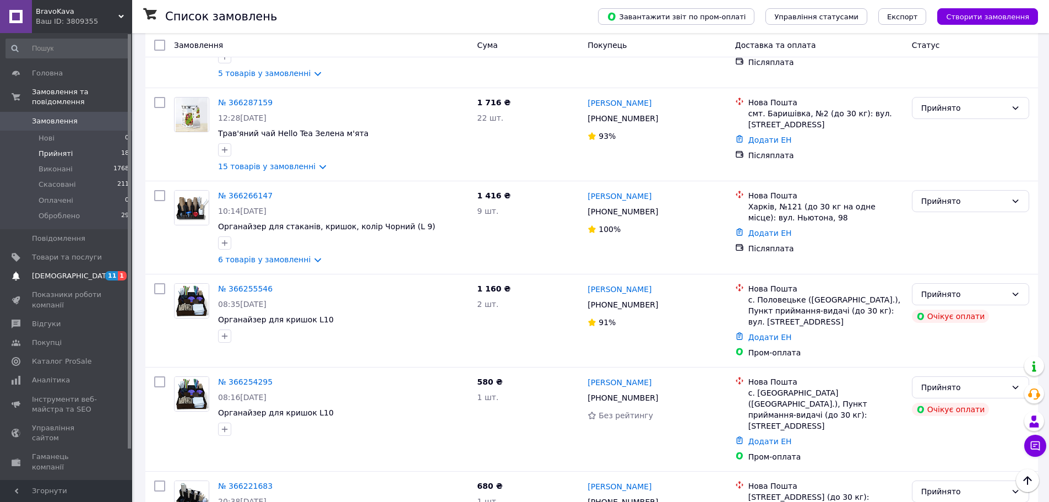
click at [54, 271] on span "[DEMOGRAPHIC_DATA]" at bounding box center [73, 276] width 82 height 10
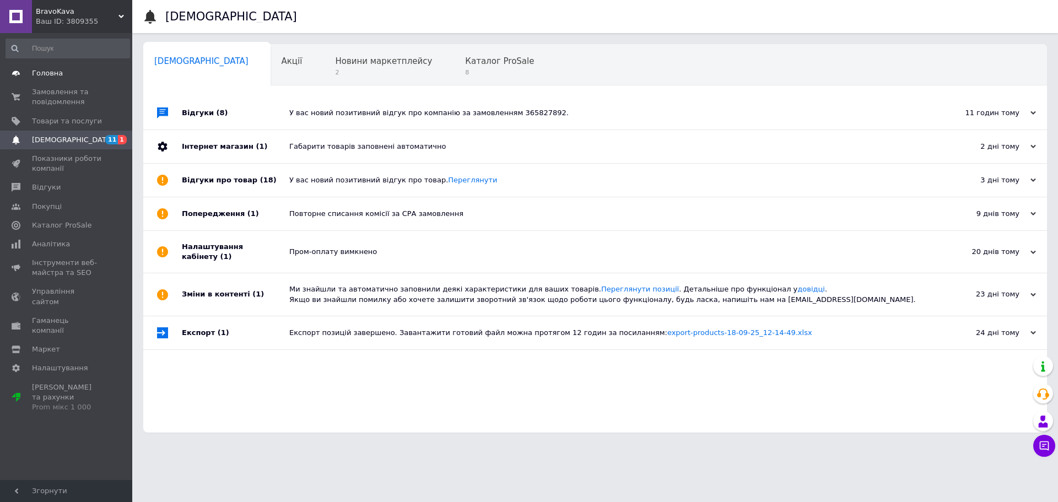
click at [35, 76] on span "Головна" at bounding box center [47, 73] width 31 height 10
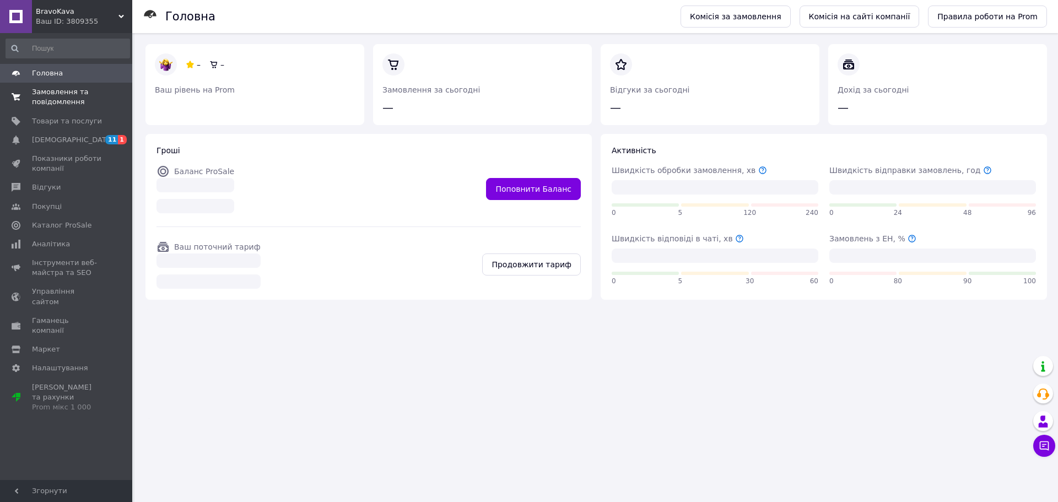
click at [46, 96] on span "Замовлення та повідомлення" at bounding box center [67, 97] width 70 height 20
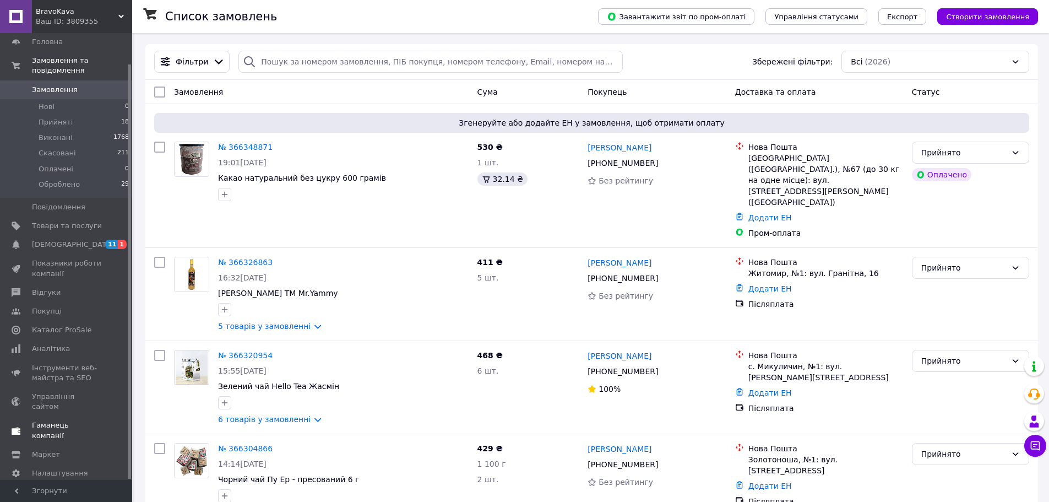
scroll to position [33, 0]
click at [41, 467] on span "Налаштування" at bounding box center [60, 472] width 56 height 10
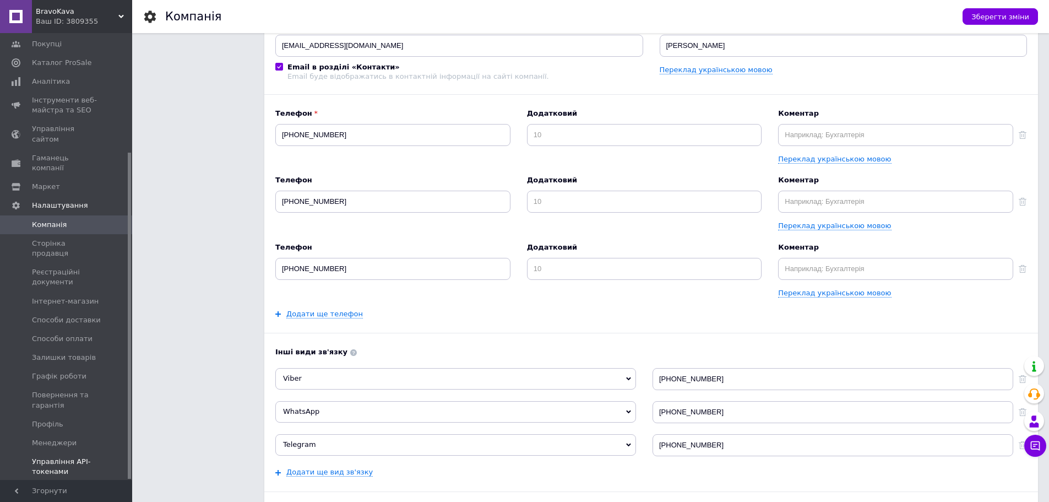
scroll to position [110, 0]
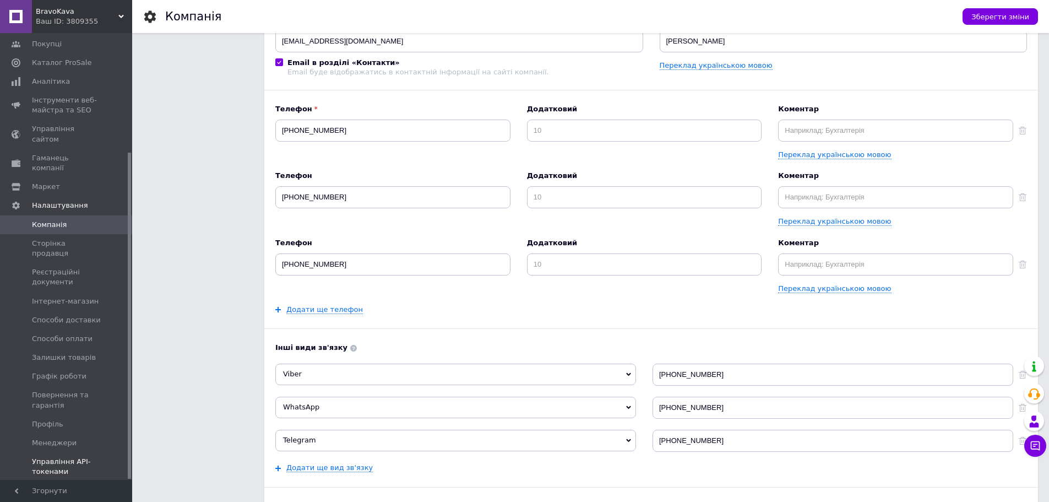
click at [51, 457] on span "Управління API-токенами" at bounding box center [67, 467] width 70 height 20
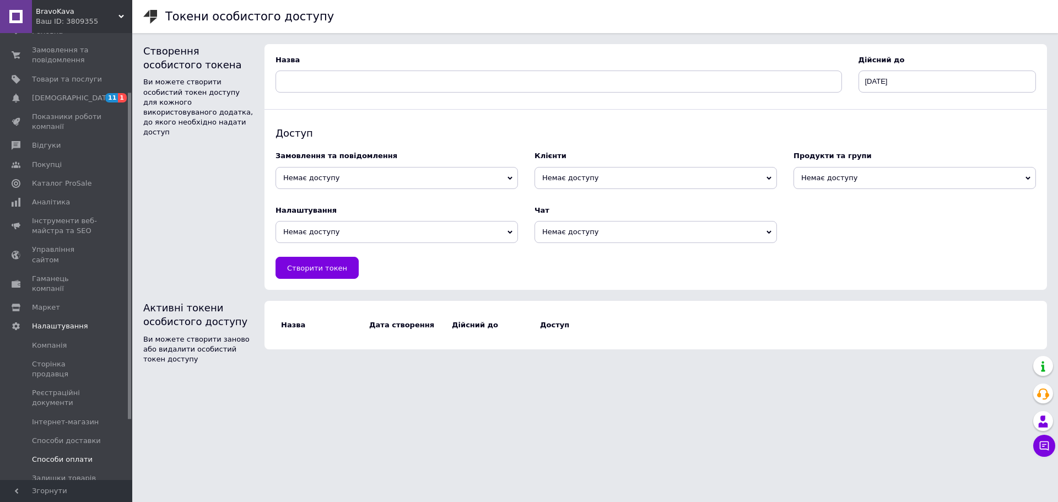
scroll to position [163, 0]
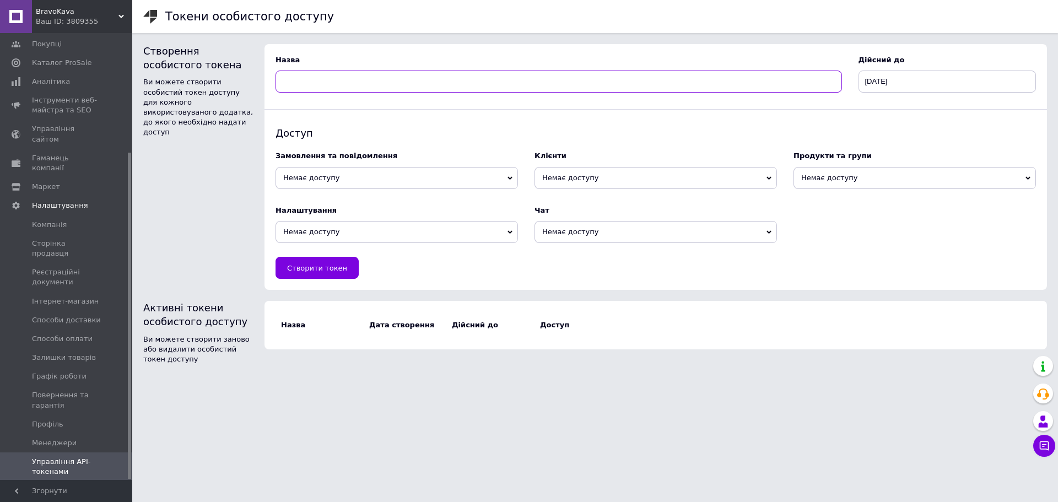
click at [372, 85] on input at bounding box center [558, 82] width 566 height 22
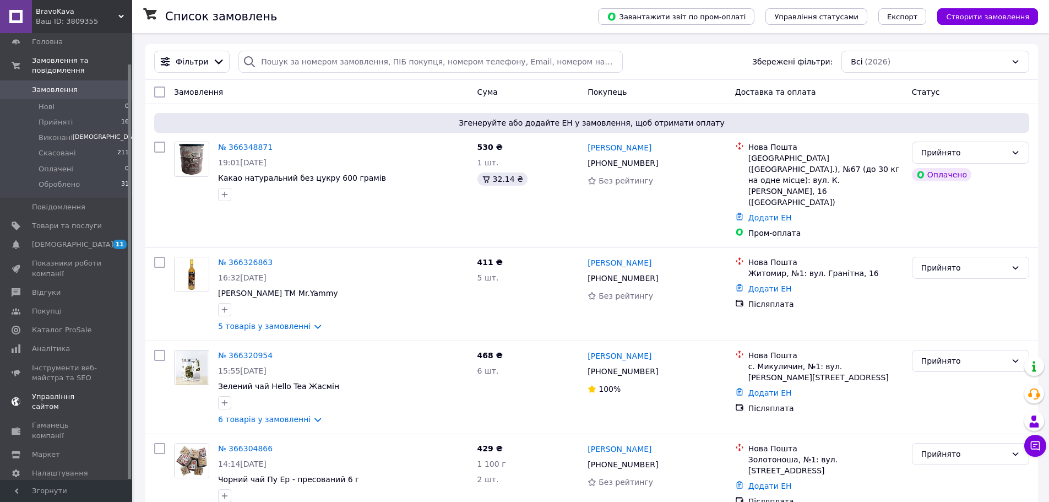
scroll to position [33, 0]
click at [53, 467] on span "Налаштування" at bounding box center [60, 472] width 56 height 10
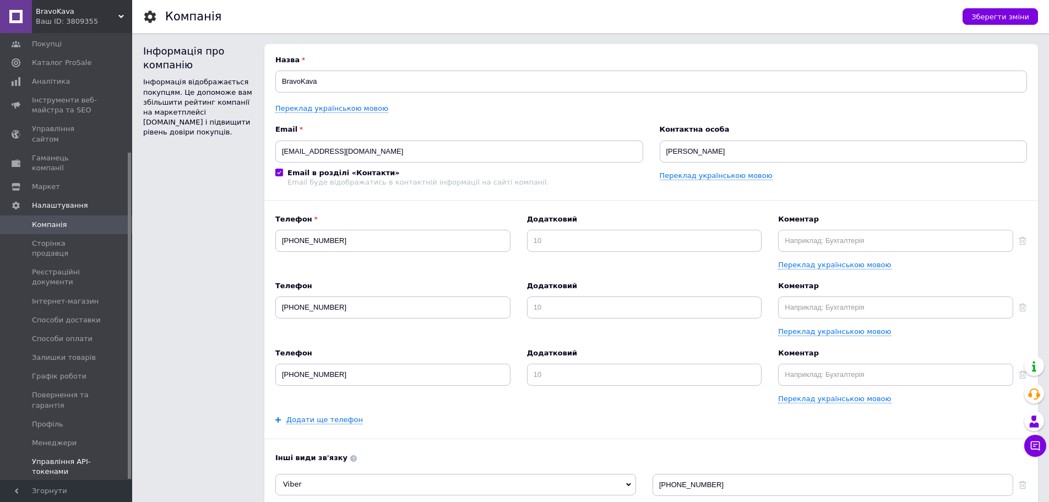
click at [54, 457] on span "Управління API-токенами" at bounding box center [67, 467] width 70 height 20
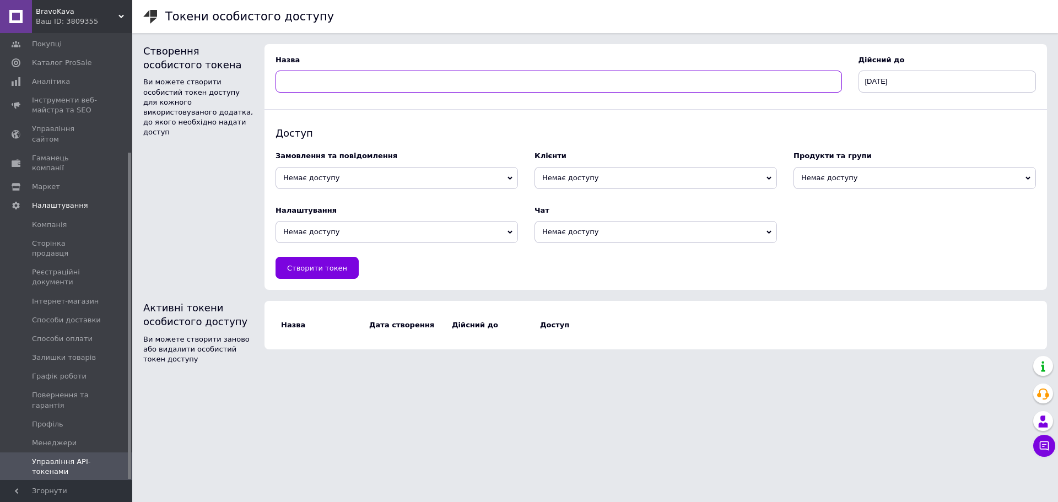
click at [307, 81] on input at bounding box center [558, 82] width 566 height 22
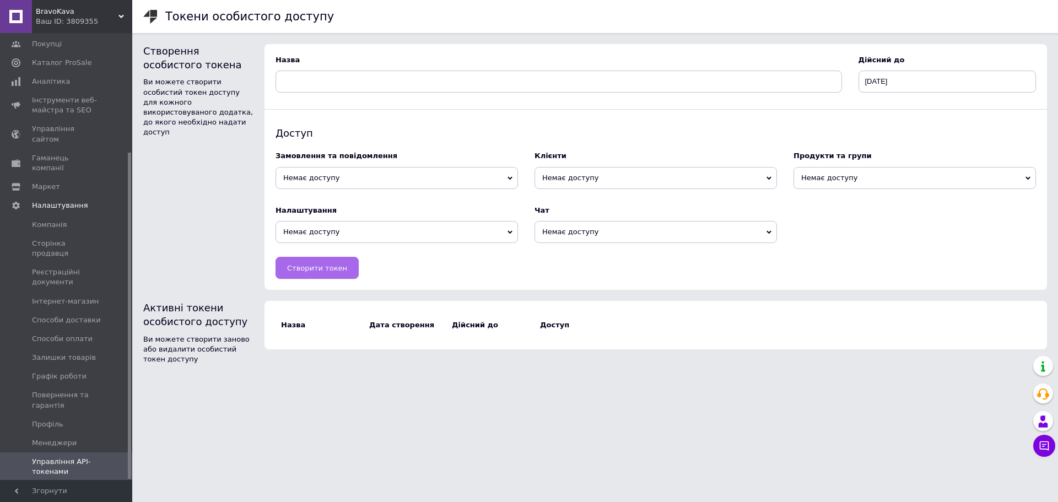
click at [329, 264] on span "Створити токен" at bounding box center [317, 268] width 60 height 8
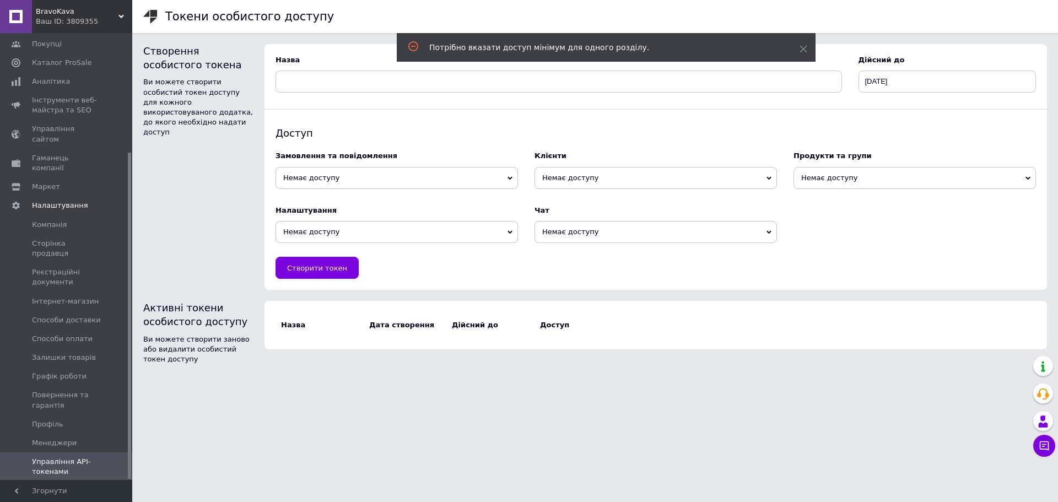
click at [383, 178] on span "Немає доступу" at bounding box center [396, 178] width 242 height 22
click at [356, 213] on li "Читання та запис" at bounding box center [396, 213] width 242 height 15
click at [601, 174] on span "Немає доступу" at bounding box center [655, 178] width 242 height 22
click at [601, 202] on li "Читання" at bounding box center [655, 198] width 242 height 15
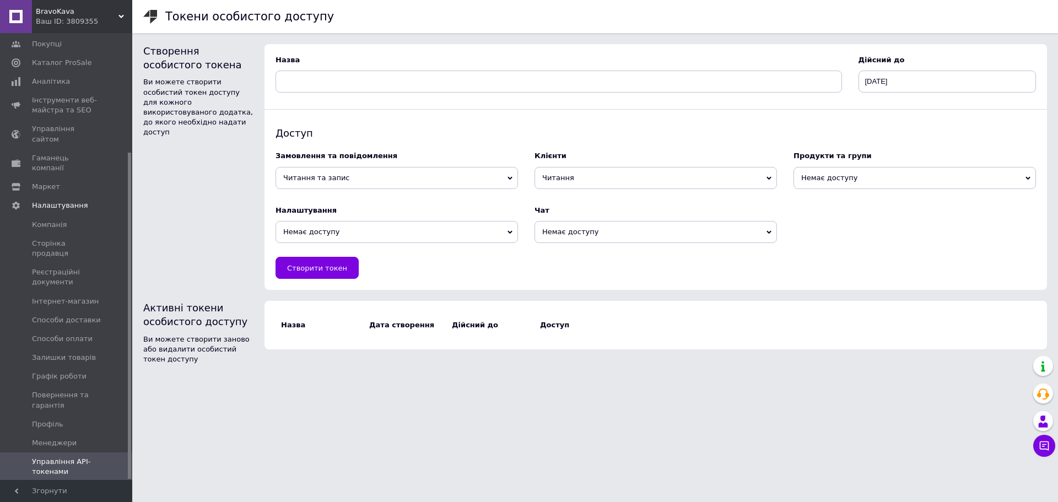
click at [896, 170] on span "Немає доступу" at bounding box center [914, 178] width 242 height 22
drag, startPoint x: 877, startPoint y: 209, endPoint x: 864, endPoint y: 210, distance: 12.7
click at [875, 210] on li "Читання та запис" at bounding box center [914, 213] width 242 height 15
click at [636, 234] on span "Немає доступу" at bounding box center [655, 232] width 242 height 22
drag, startPoint x: 605, startPoint y: 269, endPoint x: 452, endPoint y: 256, distance: 154.3
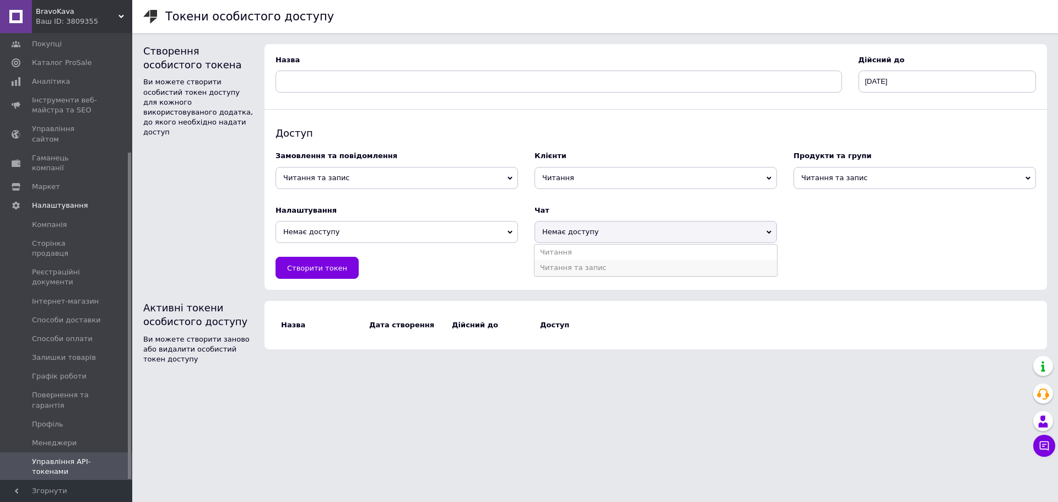
click at [605, 270] on li "Читання та запис" at bounding box center [655, 267] width 242 height 15
click at [376, 230] on span "Немає доступу" at bounding box center [396, 232] width 242 height 22
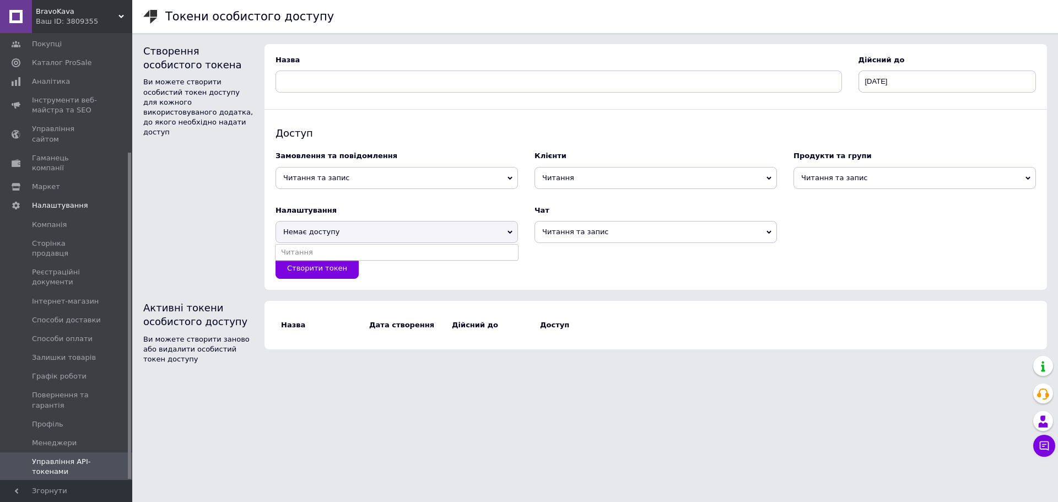
click at [353, 250] on li "Читання" at bounding box center [396, 252] width 242 height 15
click at [324, 266] on span "Створити токен" at bounding box center [317, 268] width 60 height 8
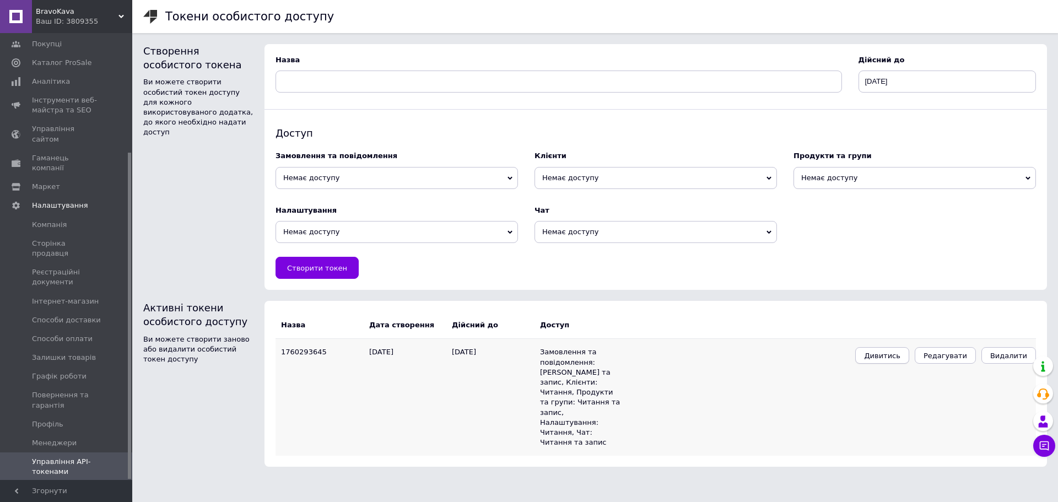
click at [890, 360] on span "Дивитись" at bounding box center [882, 355] width 36 height 8
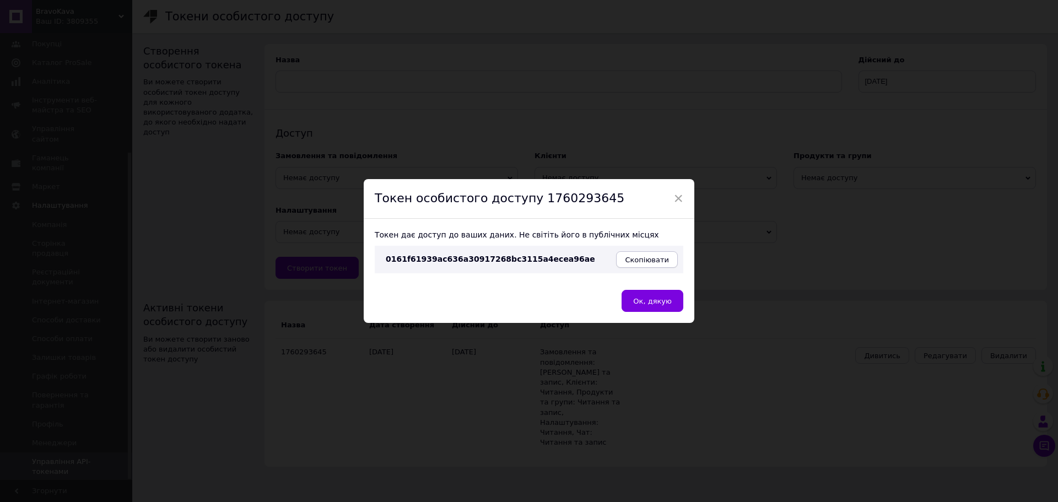
click at [660, 258] on span "Скопіювати" at bounding box center [647, 260] width 44 height 8
click at [642, 304] on span "Ок, дякую" at bounding box center [652, 301] width 39 height 8
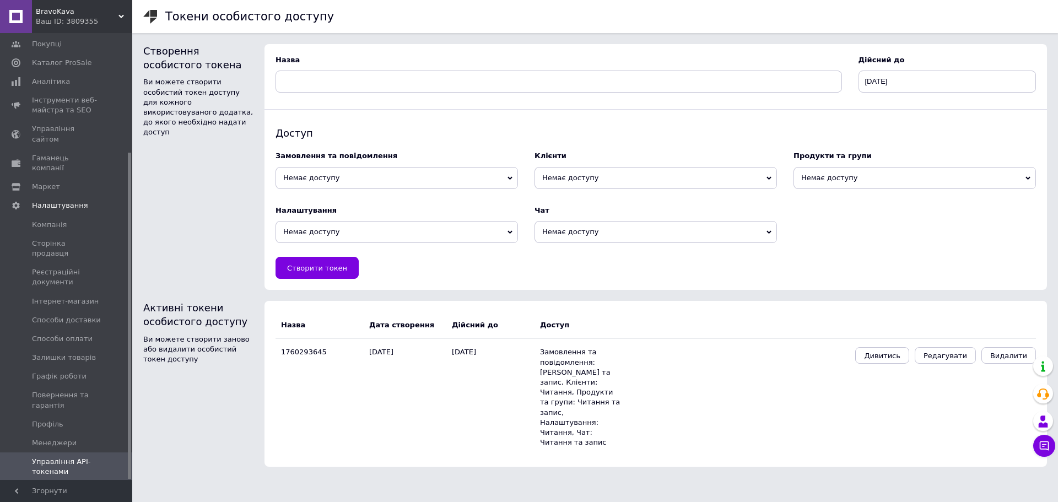
click at [62, 457] on span "Управління API-токенами" at bounding box center [67, 467] width 70 height 20
